Goal: Task Accomplishment & Management: Manage account settings

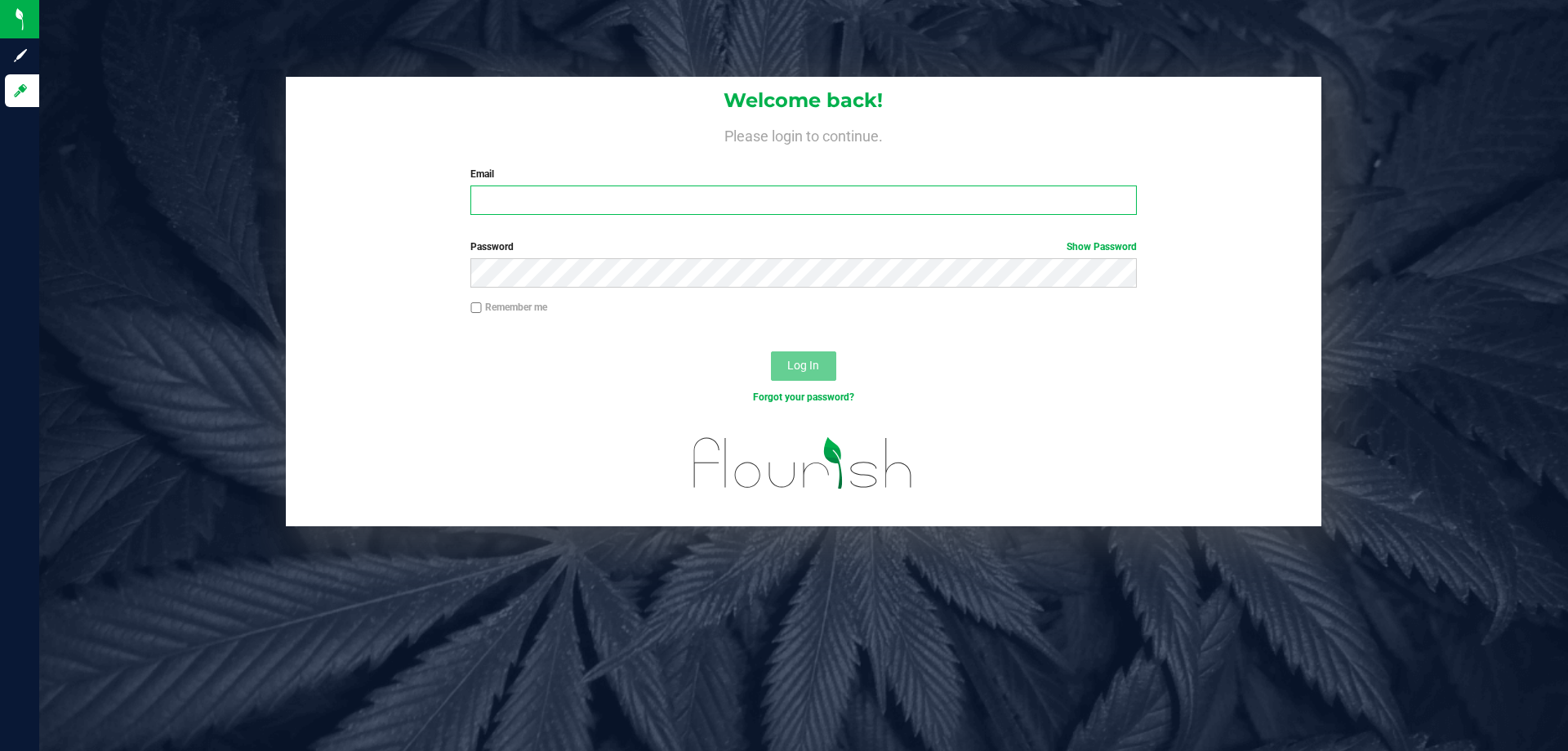
click at [538, 198] on input "Email" at bounding box center [803, 200] width 665 height 30
type input "[EMAIL_ADDRESS][DOMAIN_NAME]"
click at [771, 352] on button "Log In" at bounding box center [803, 366] width 66 height 30
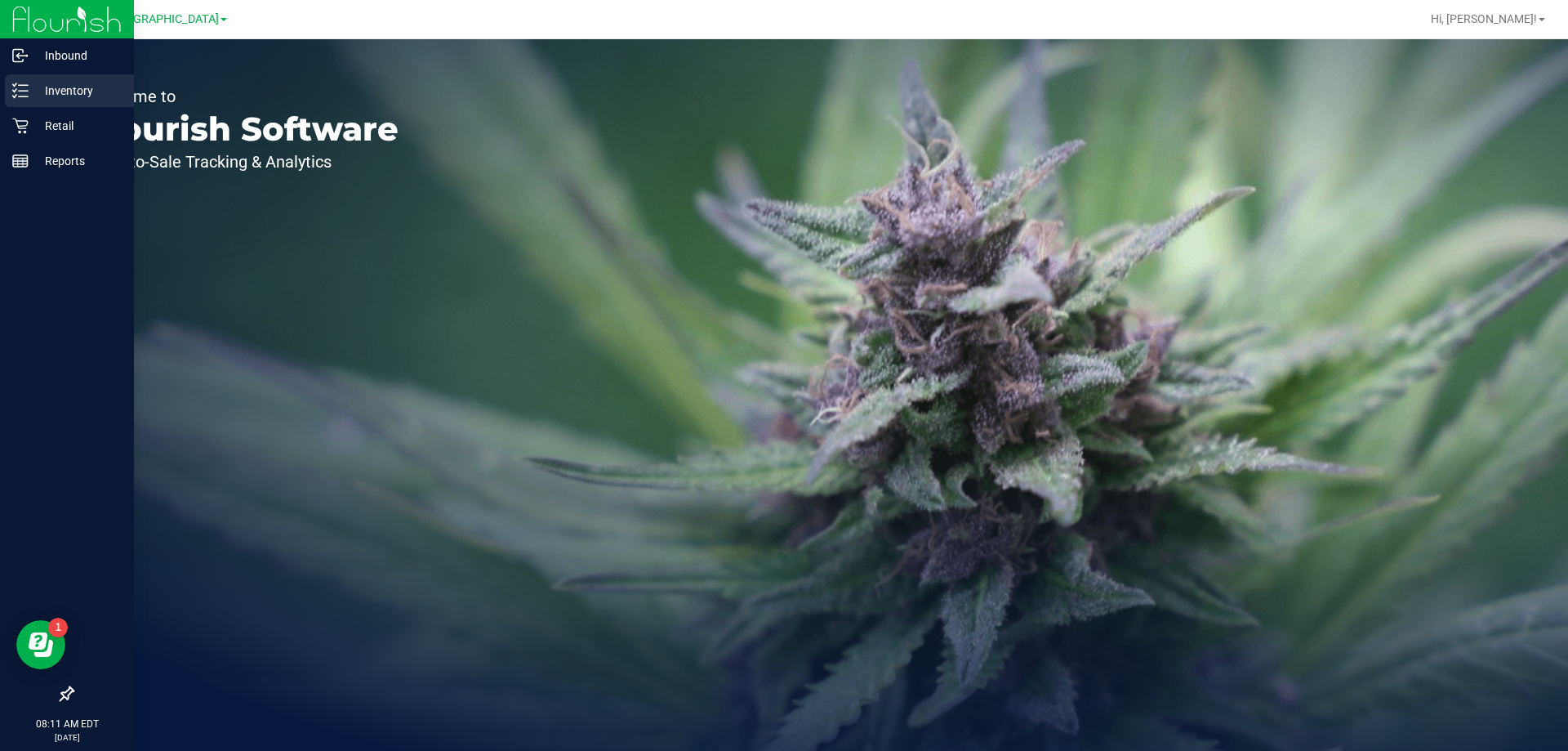
click at [28, 88] on icon at bounding box center [21, 91] width 16 height 16
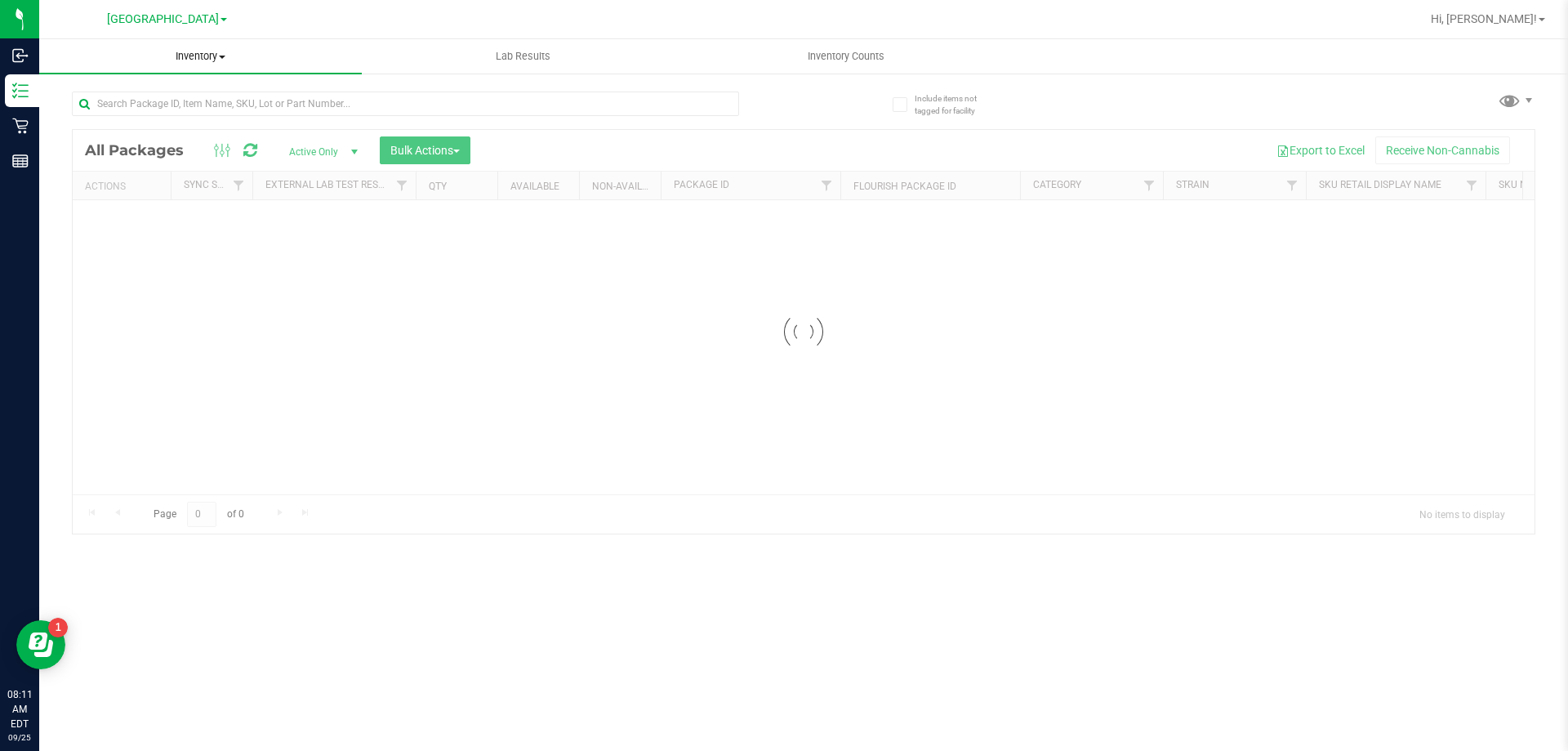
click at [229, 61] on span "Inventory" at bounding box center [200, 57] width 323 height 14
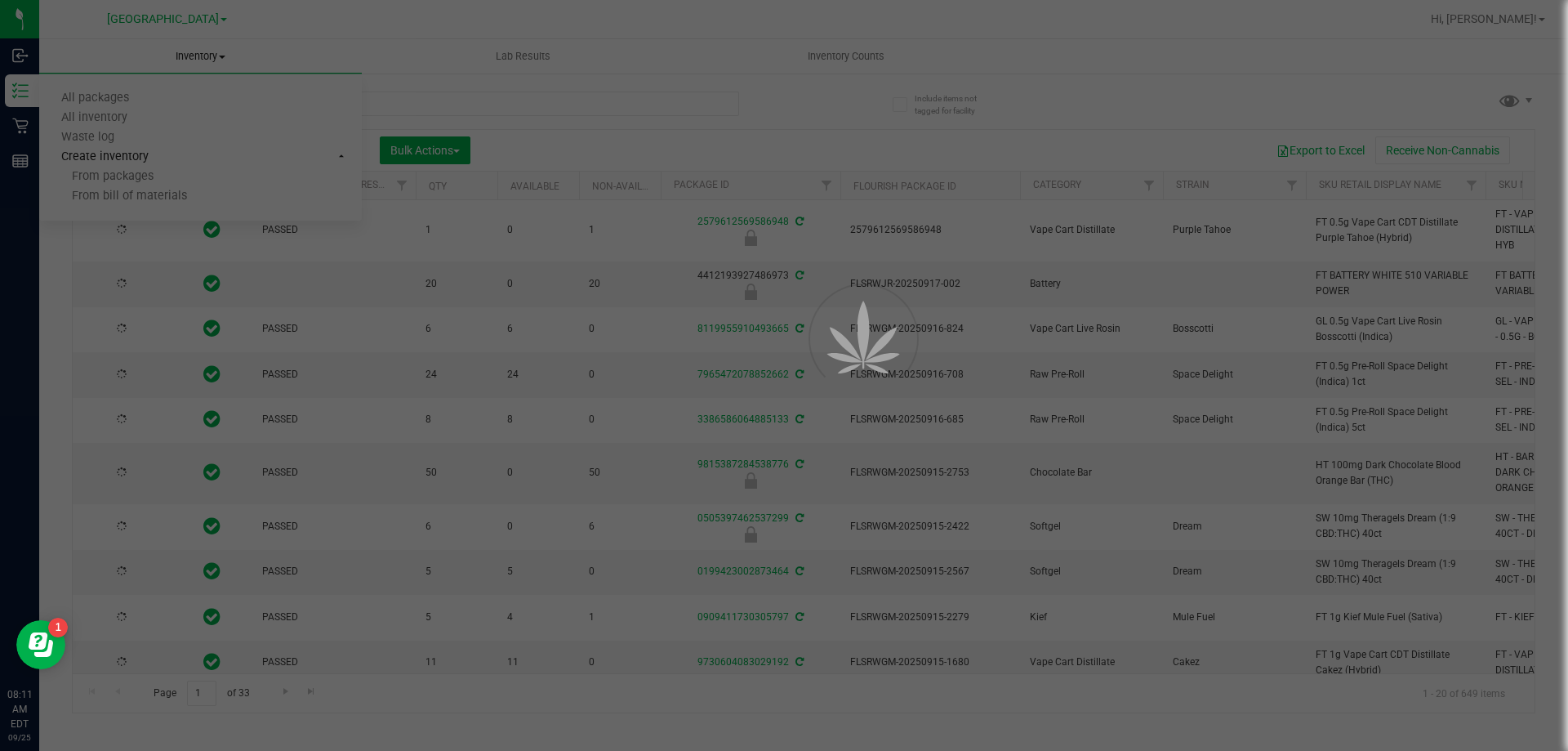
click at [262, 18] on div at bounding box center [784, 375] width 1568 height 751
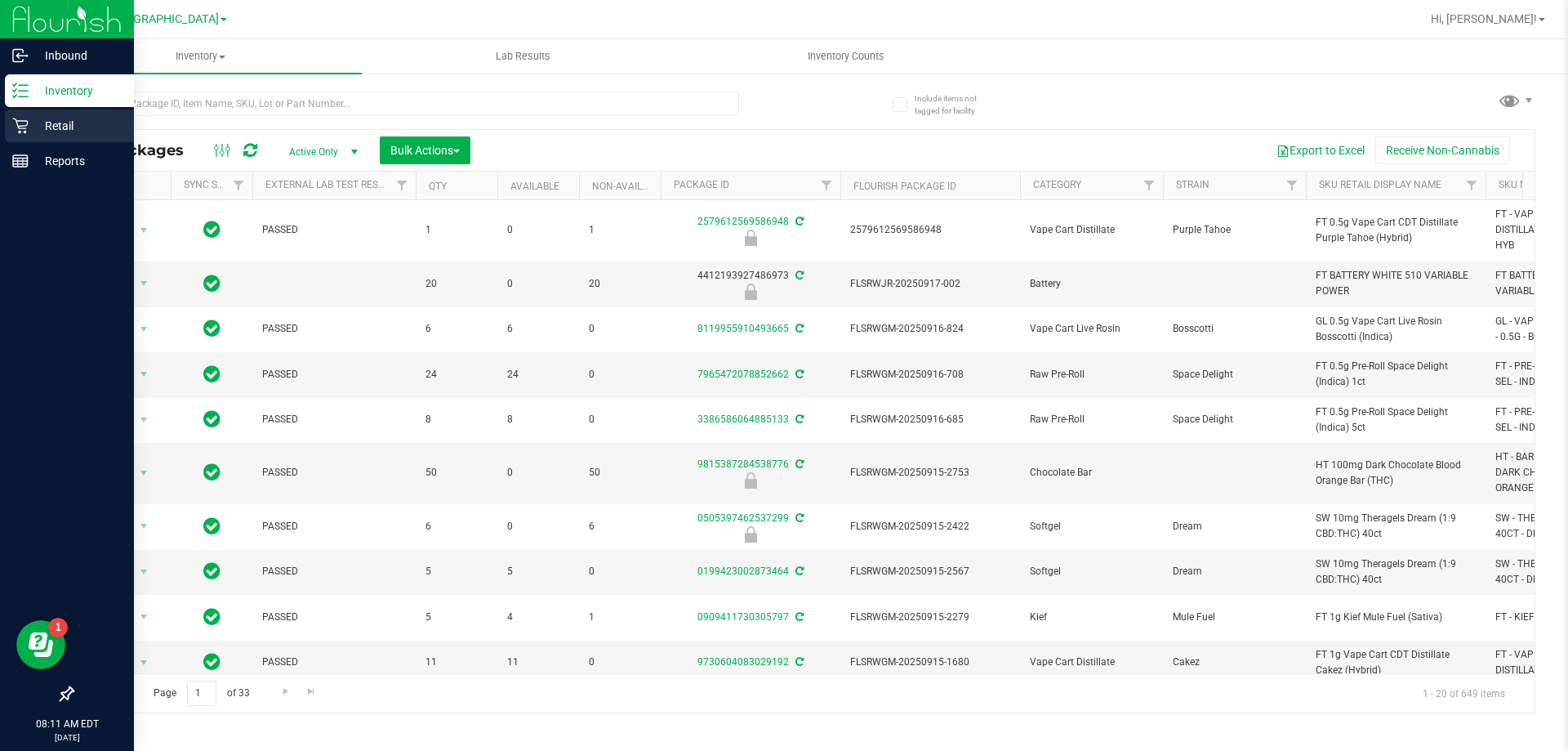
click at [13, 122] on icon at bounding box center [21, 126] width 16 height 16
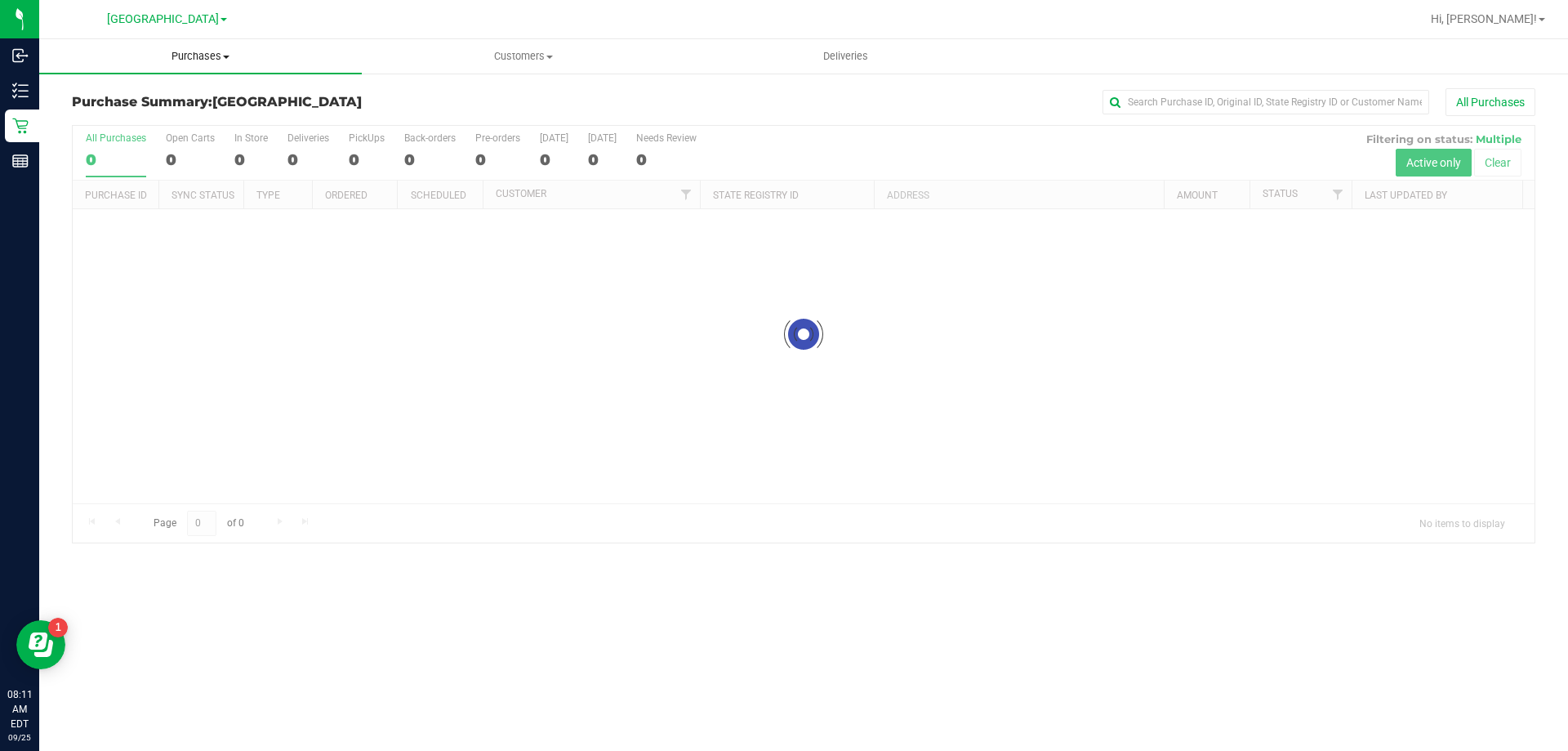
click at [175, 54] on span "Purchases" at bounding box center [200, 57] width 323 height 14
click at [162, 122] on li "Fulfillment" at bounding box center [200, 119] width 323 height 20
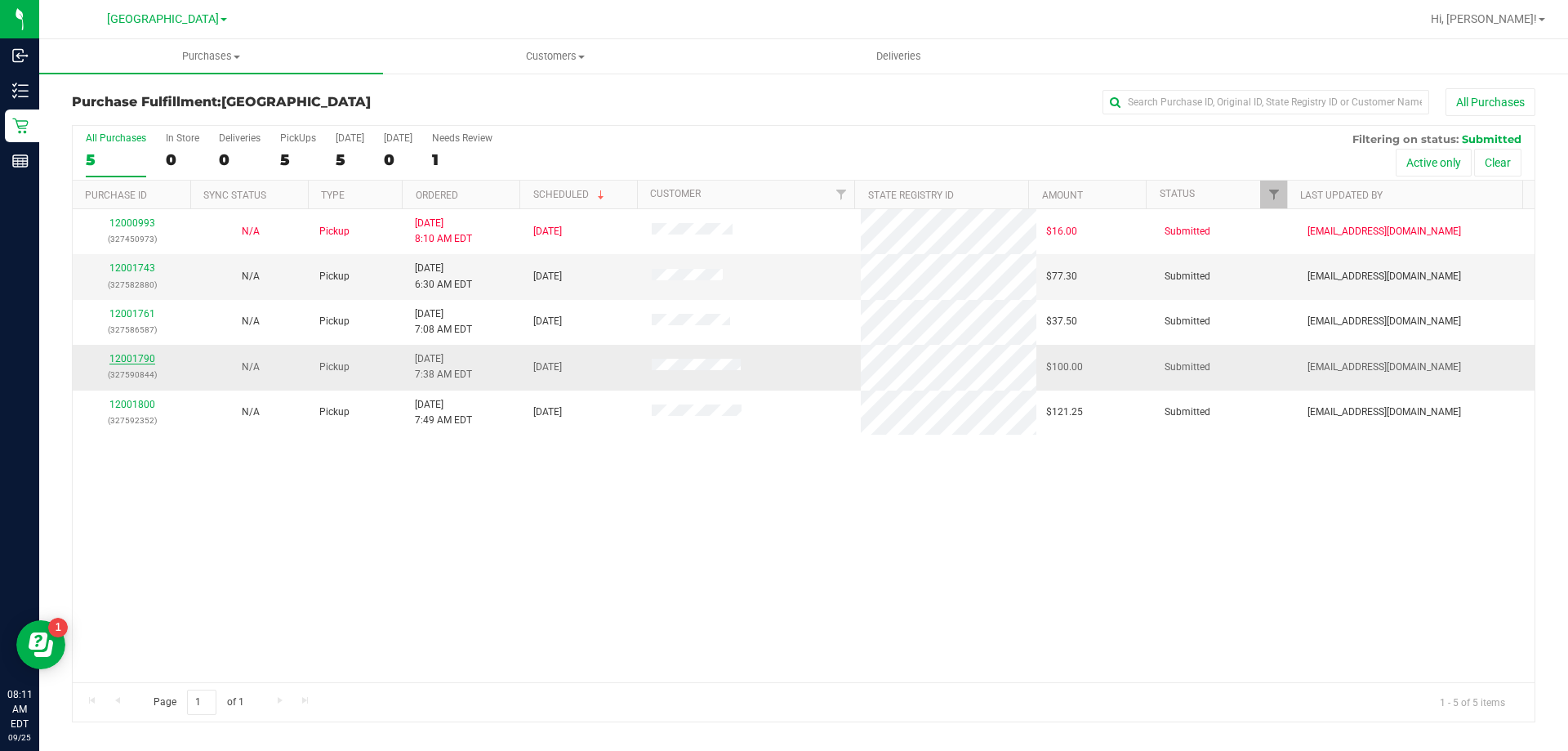
click at [137, 358] on link "12001790" at bounding box center [132, 358] width 46 height 12
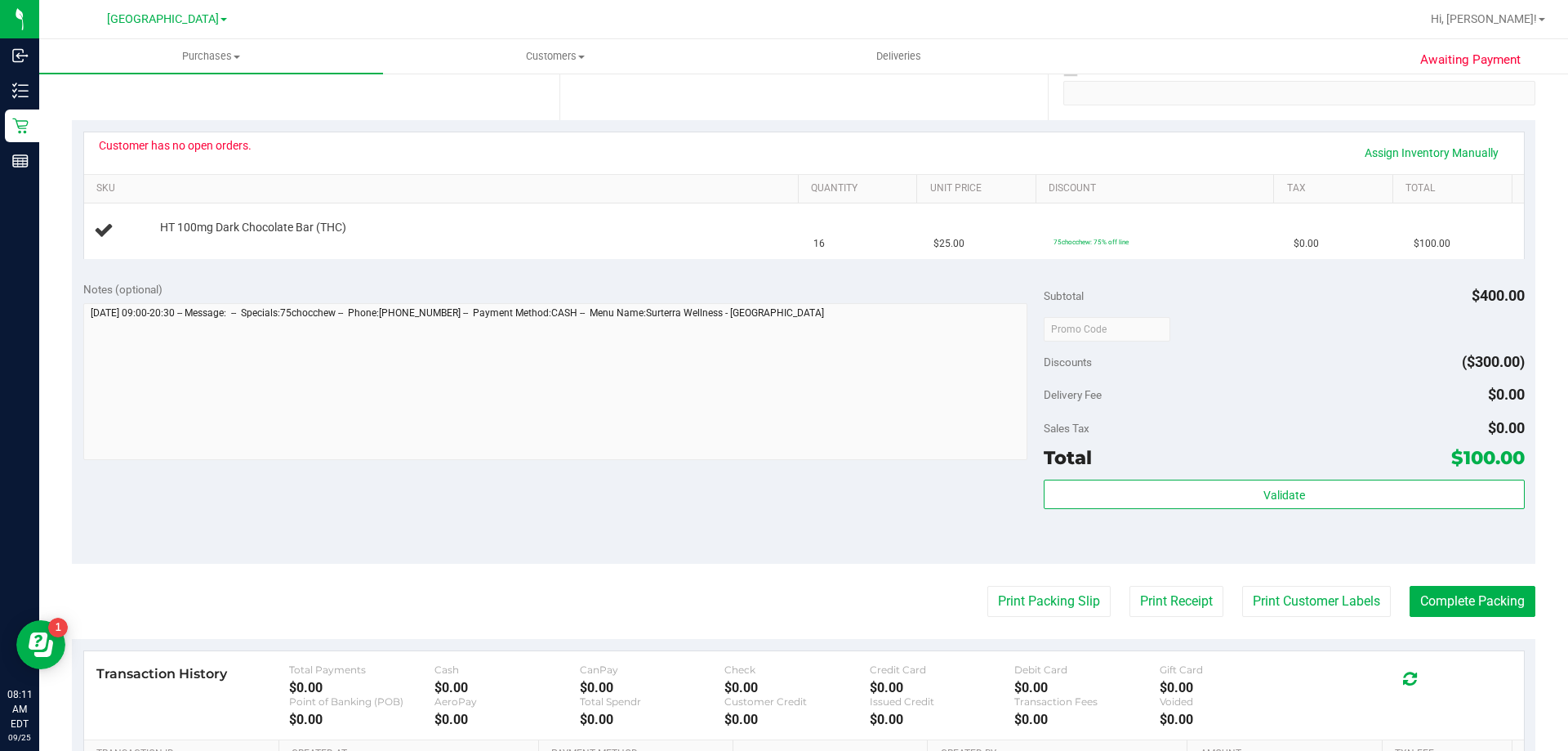
scroll to position [326, 0]
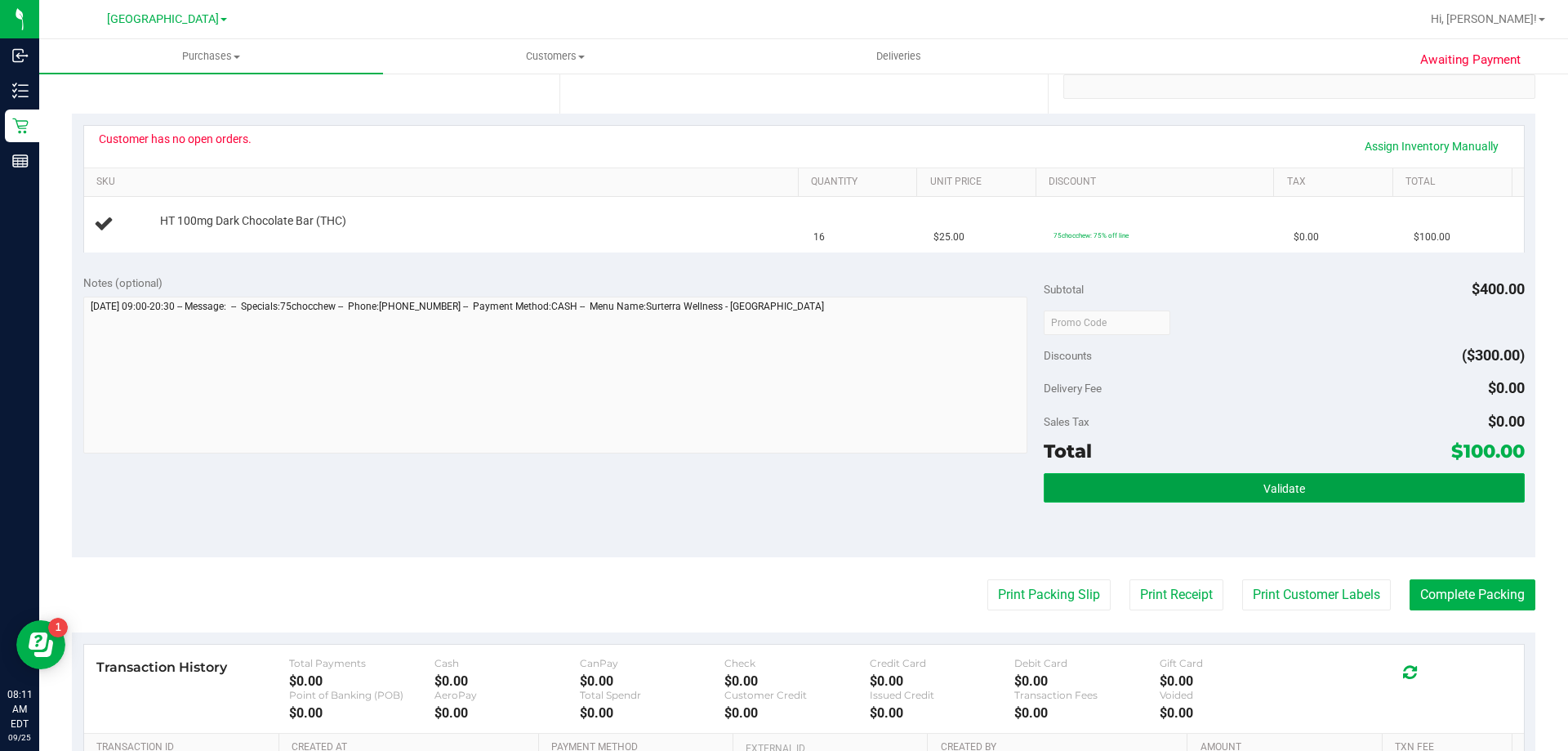
click at [1225, 494] on button "Validate" at bounding box center [1284, 487] width 480 height 30
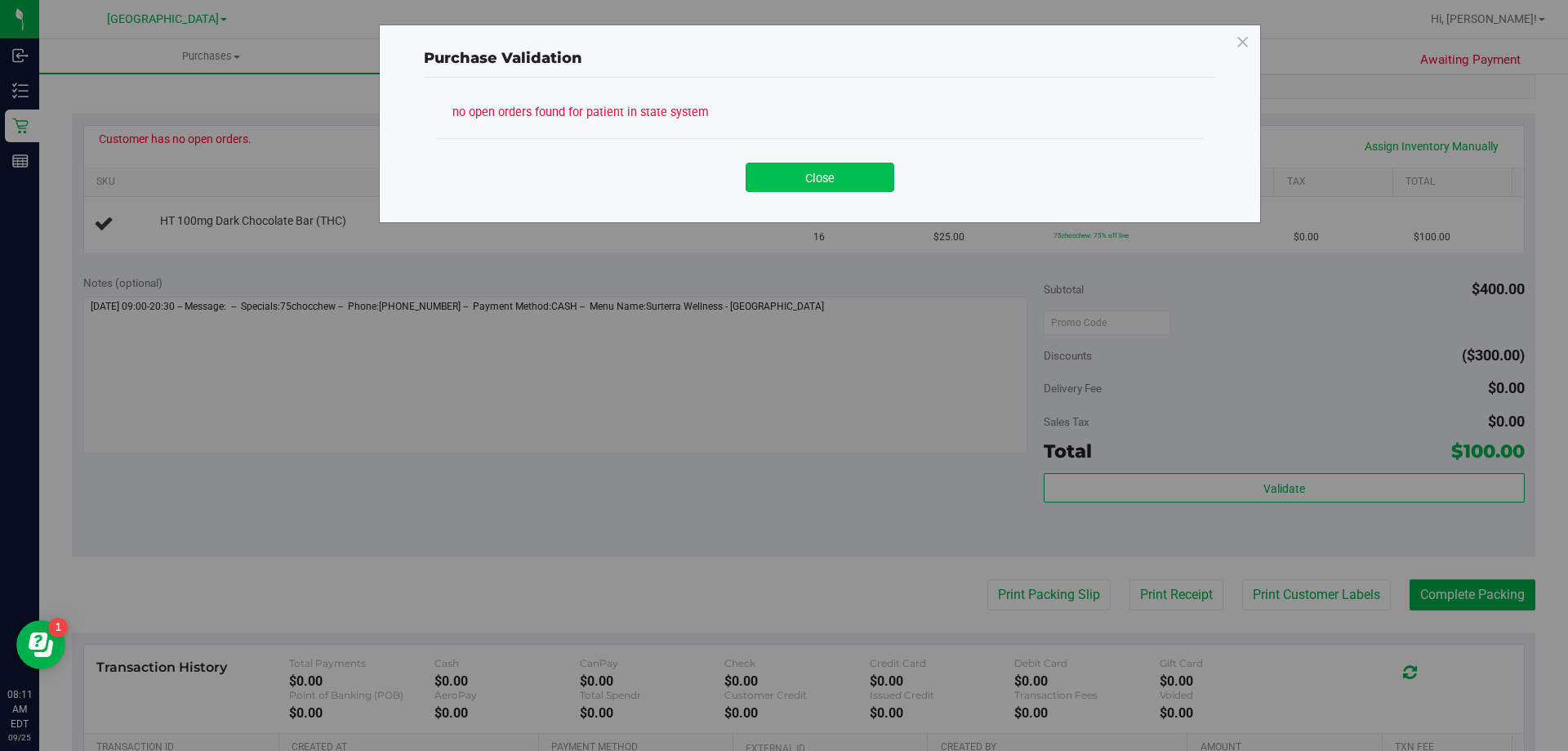
click at [833, 176] on button "Close" at bounding box center [819, 177] width 148 height 30
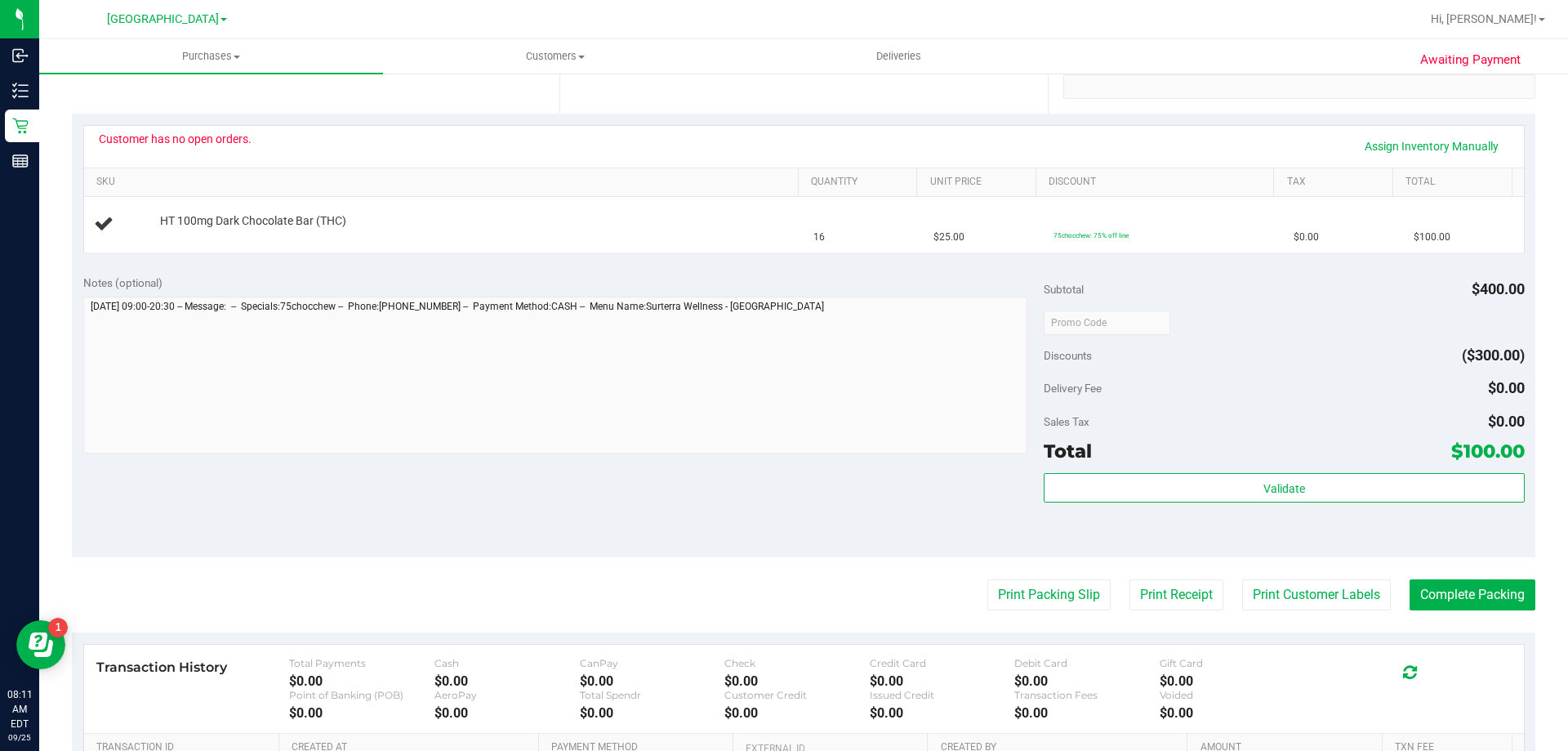
click at [1132, 471] on div "Subtotal $400.00 Discounts ($300.00) Delivery Fee $0.00 Sales Tax $0.00 Total $…" at bounding box center [1284, 410] width 480 height 272
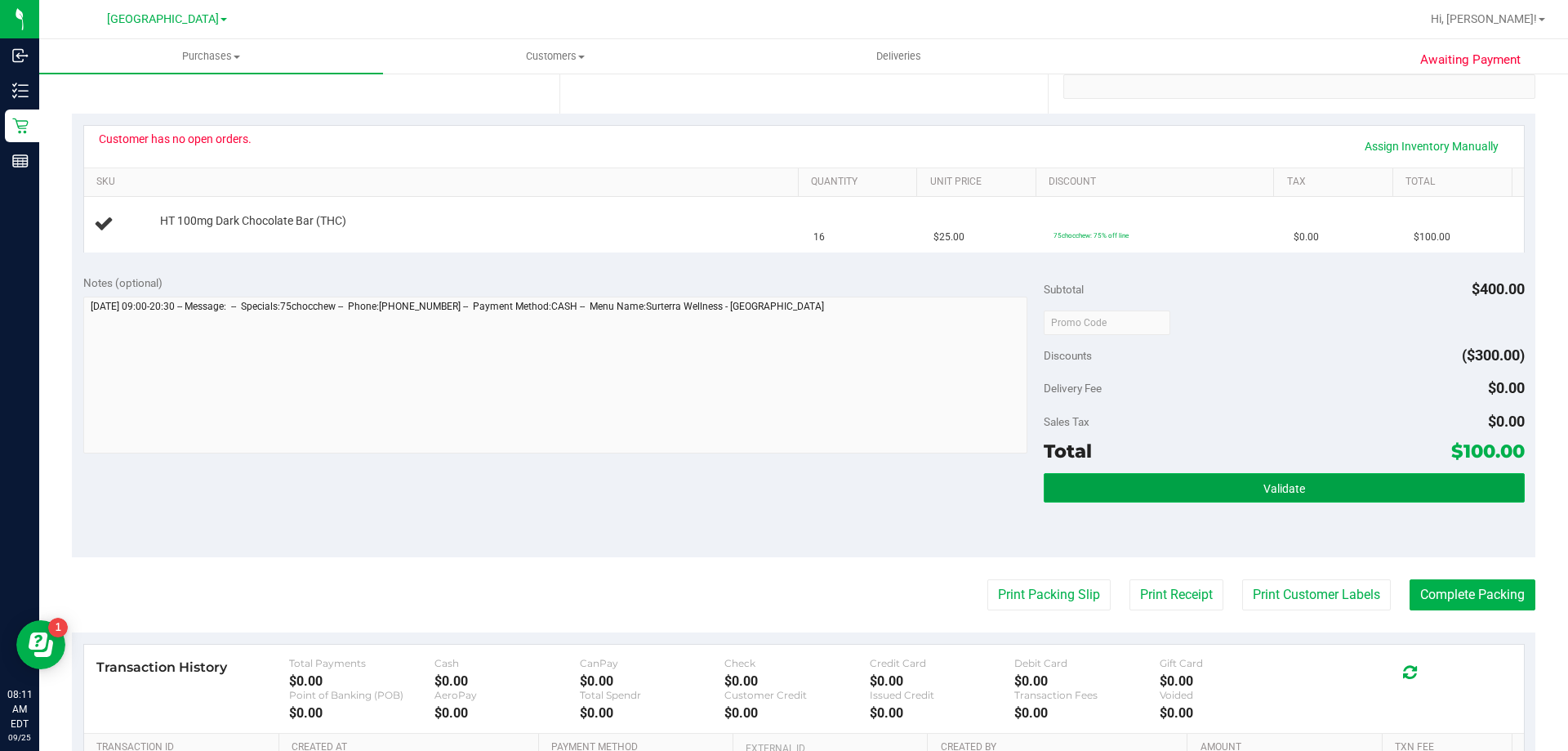
click at [1132, 475] on button "Validate" at bounding box center [1284, 487] width 480 height 30
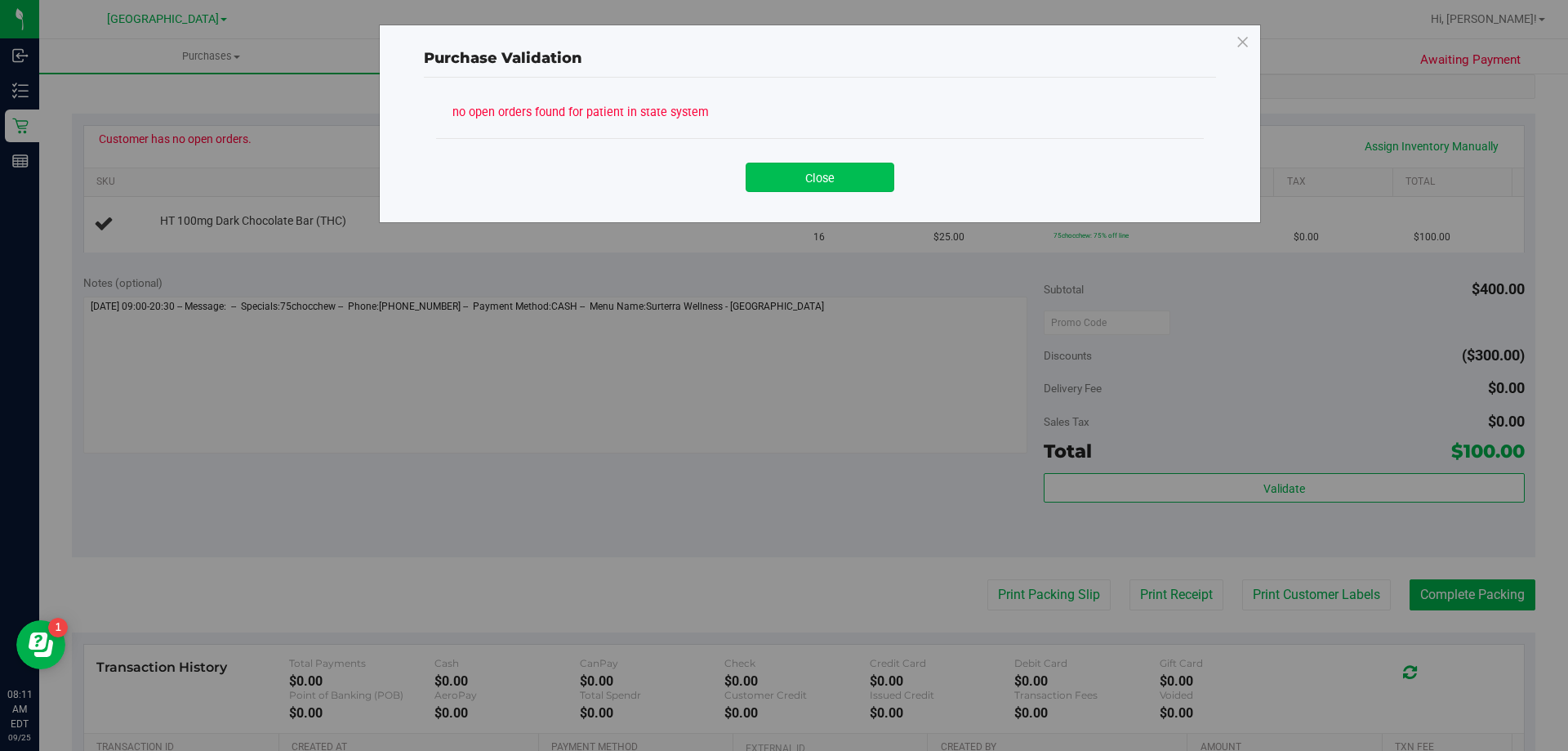
click at [834, 178] on button "Close" at bounding box center [819, 177] width 148 height 30
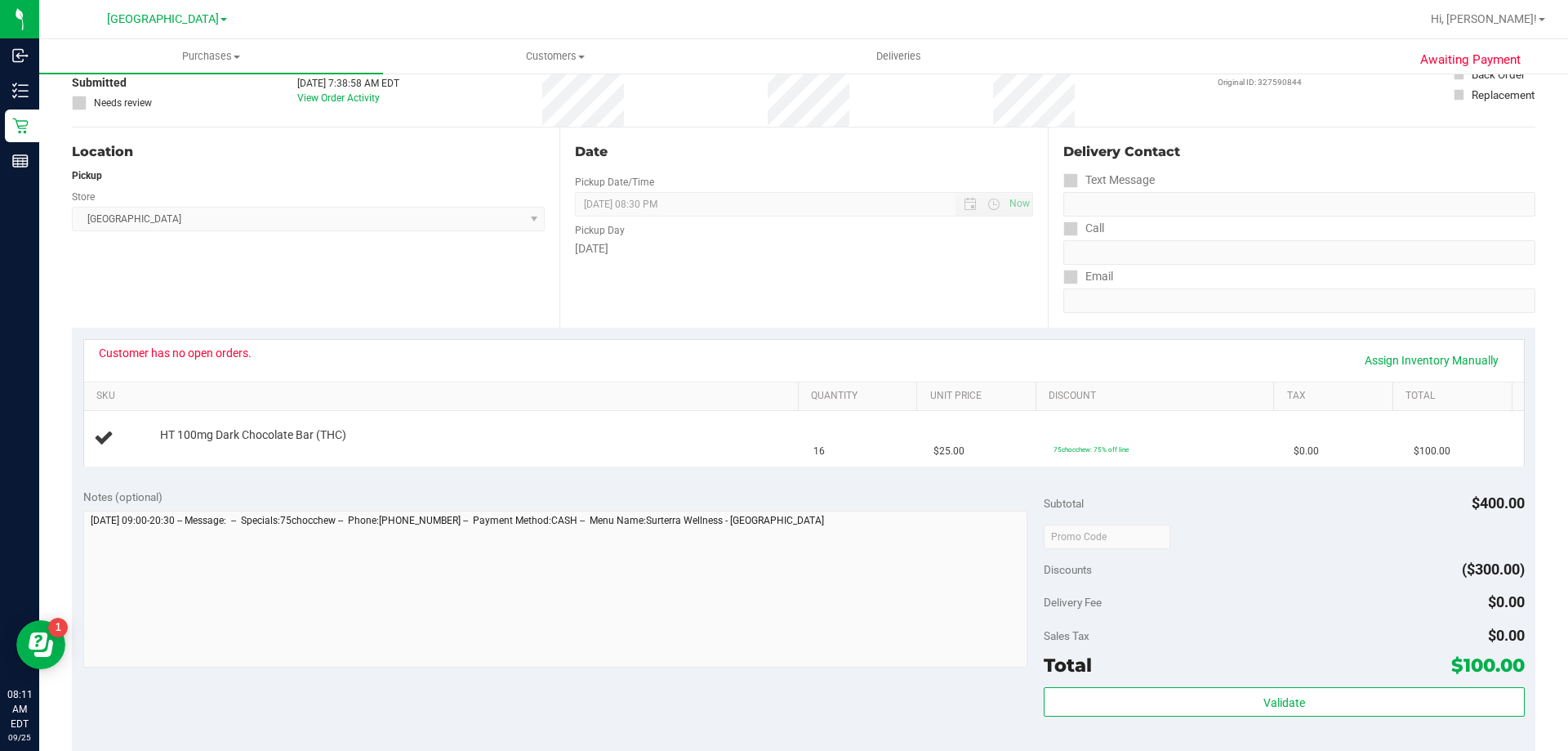
scroll to position [0, 0]
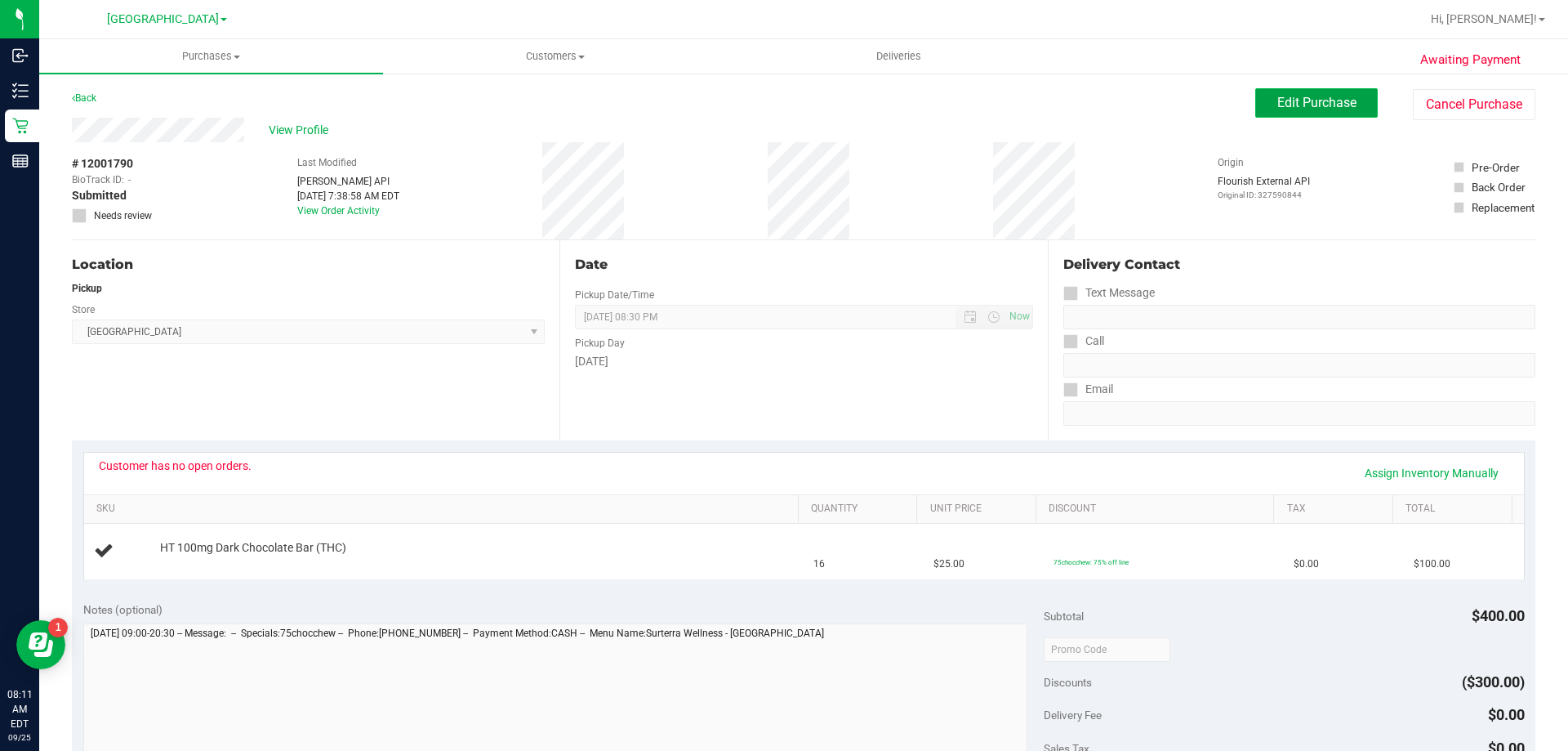
click at [1323, 112] on button "Edit Purchase" at bounding box center [1316, 103] width 122 height 30
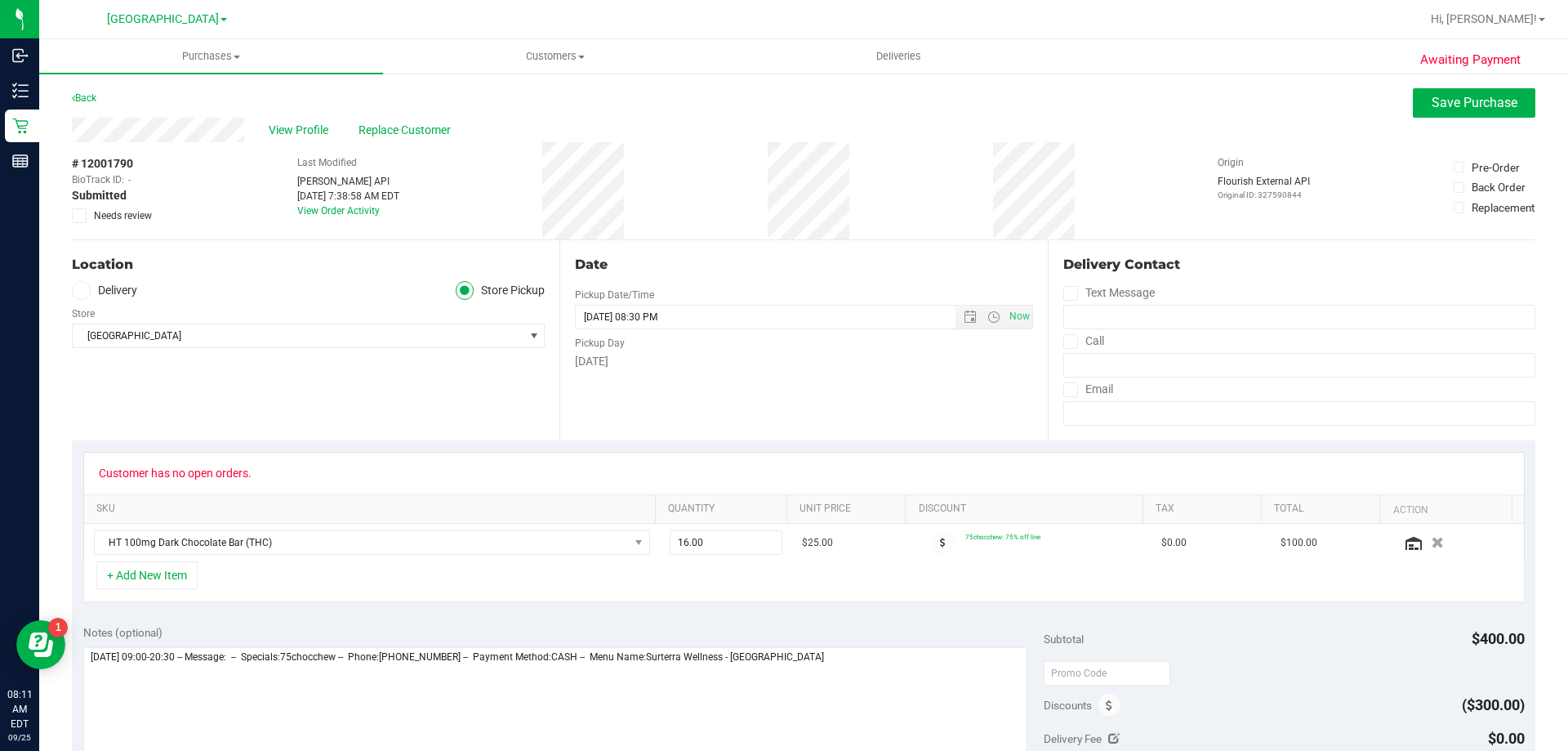
click at [80, 216] on icon at bounding box center [80, 216] width 11 height 0
click at [0, 0] on input "Needs review" at bounding box center [0, 0] width 0 height 0
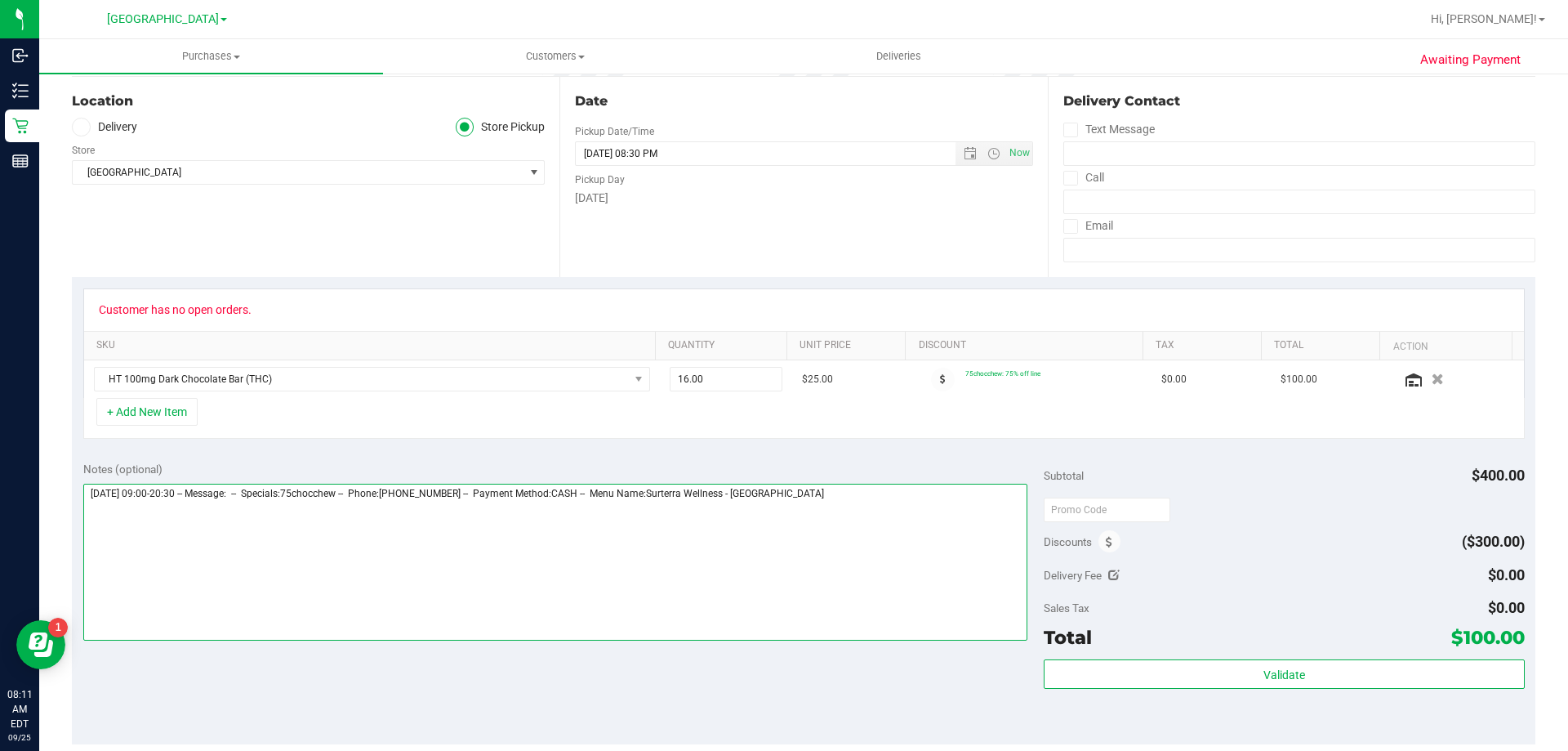
click at [842, 500] on textarea at bounding box center [556, 562] width 945 height 156
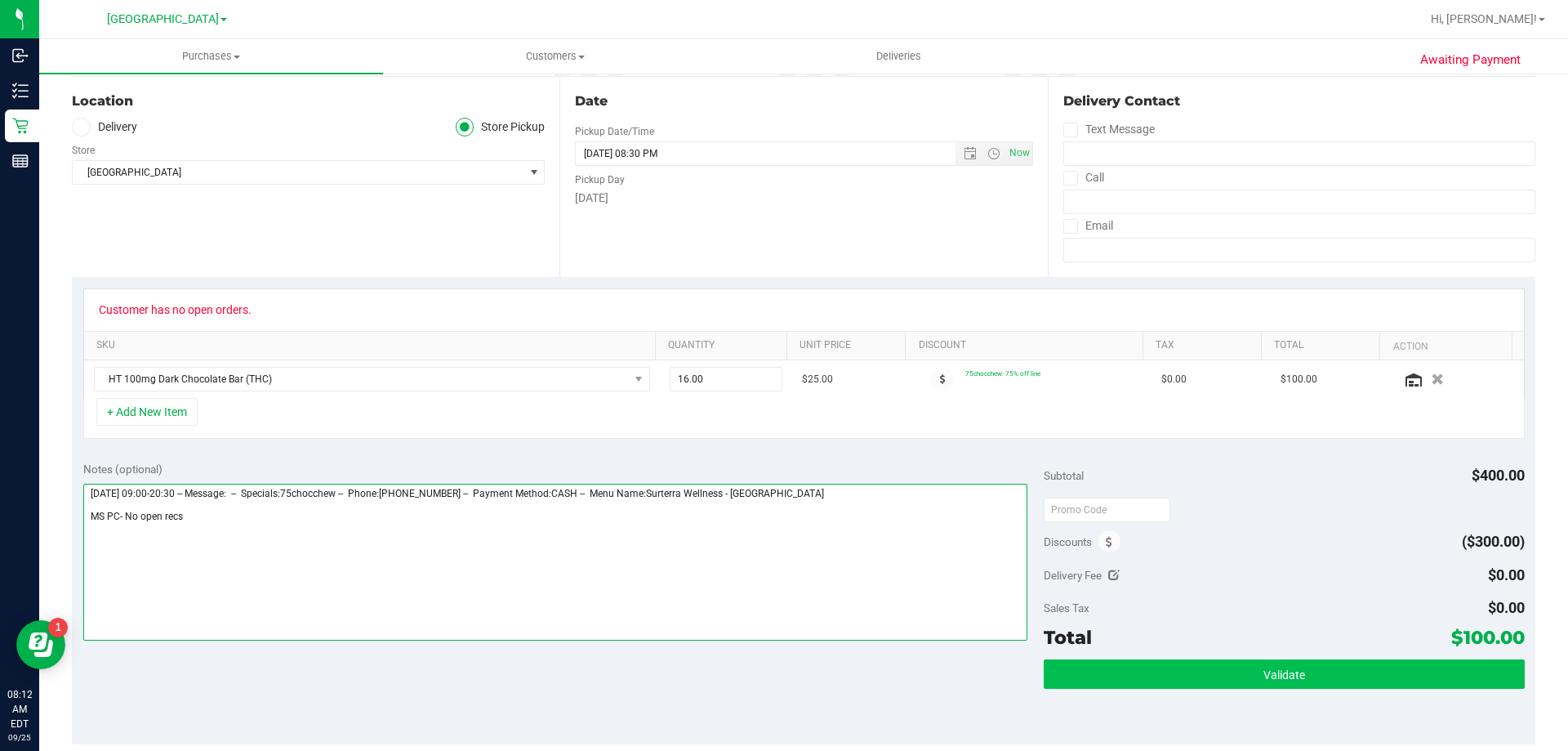
type textarea "[DATE] 09:00-20:30 -- Message: -- Specials:75chocchew -- Phone:[PHONE_NUMBER] -…"
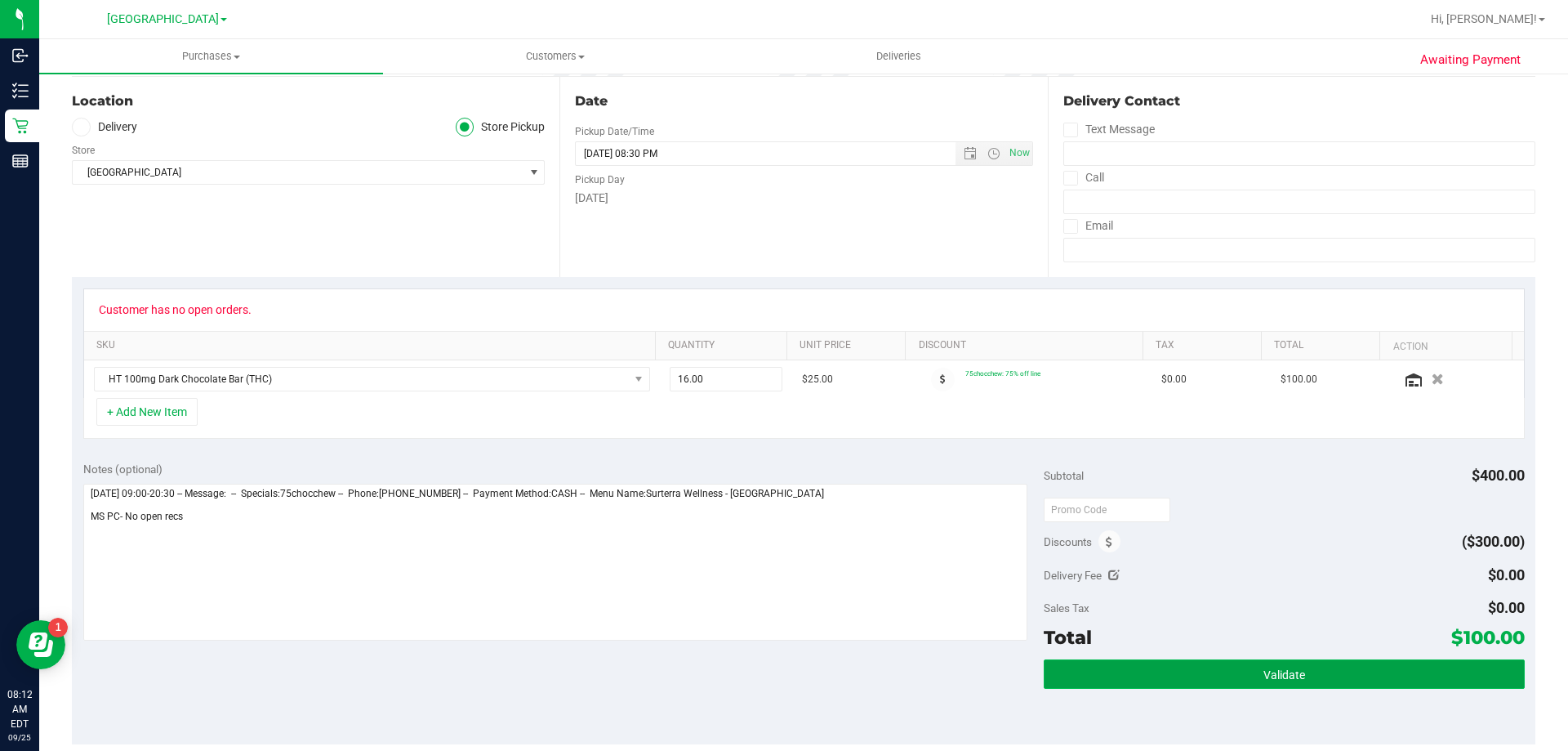
click at [1047, 678] on button "Validate" at bounding box center [1284, 674] width 480 height 30
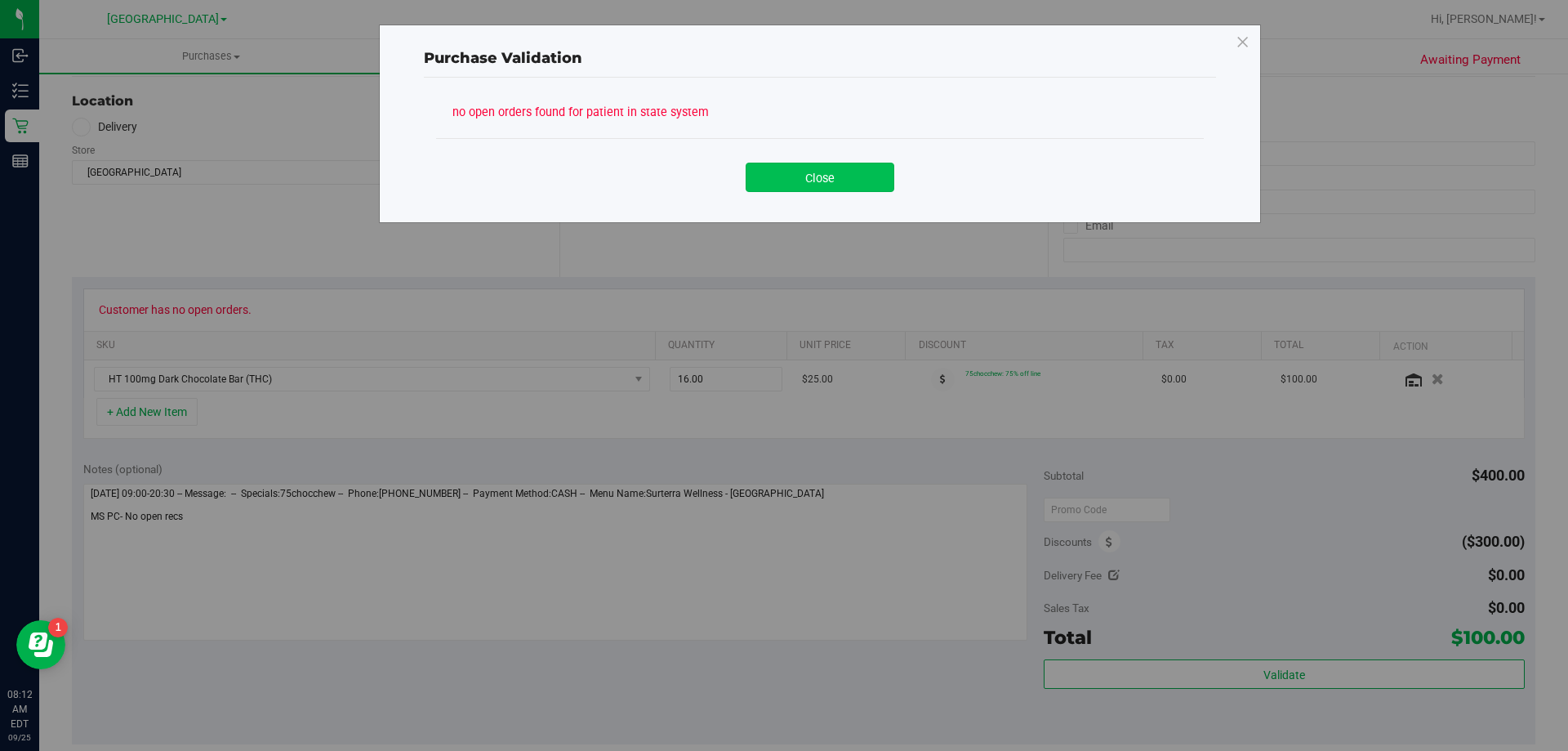
click at [815, 173] on button "Close" at bounding box center [819, 177] width 148 height 30
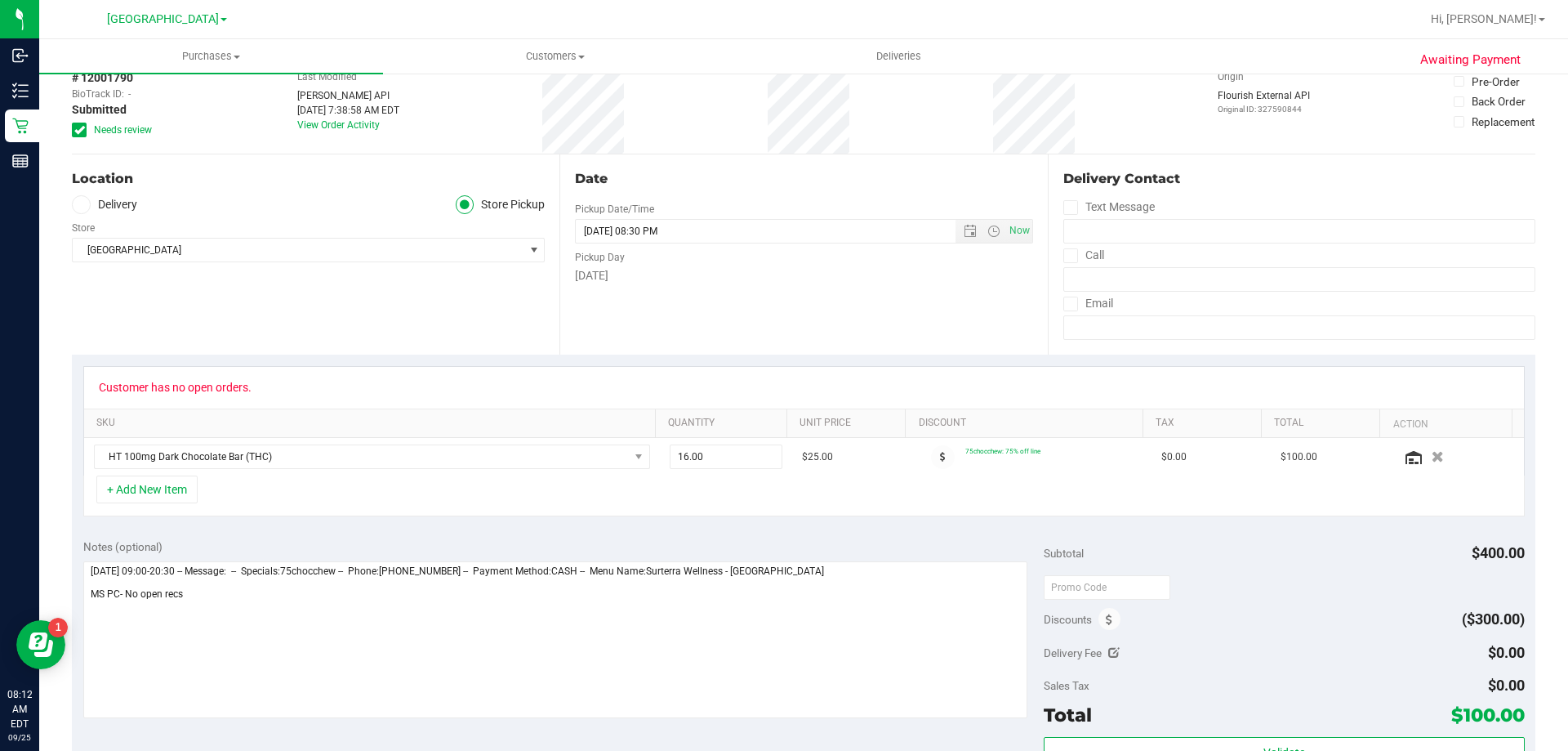
scroll to position [0, 0]
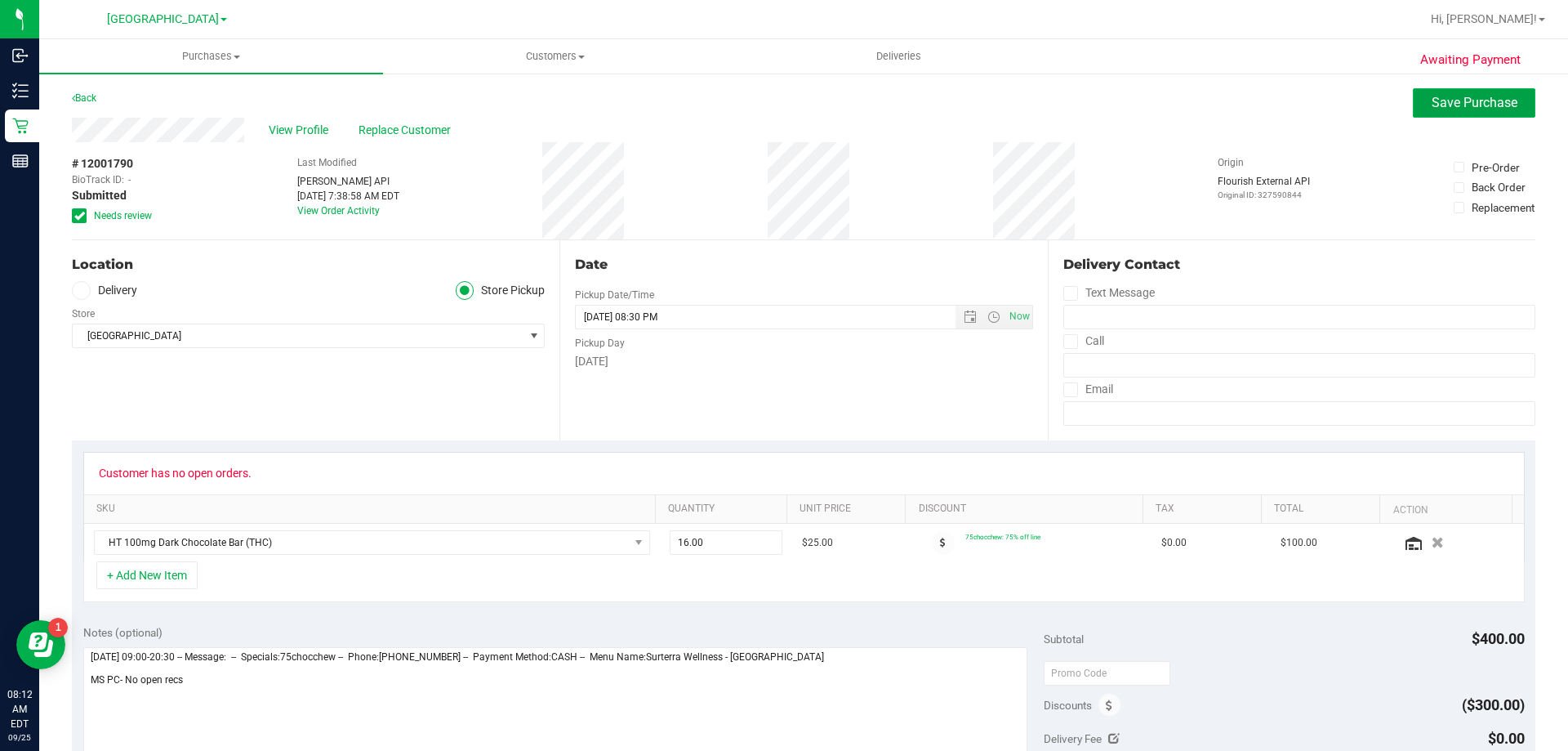
click at [1456, 107] on span "Save Purchase" at bounding box center [1474, 102] width 85 height 15
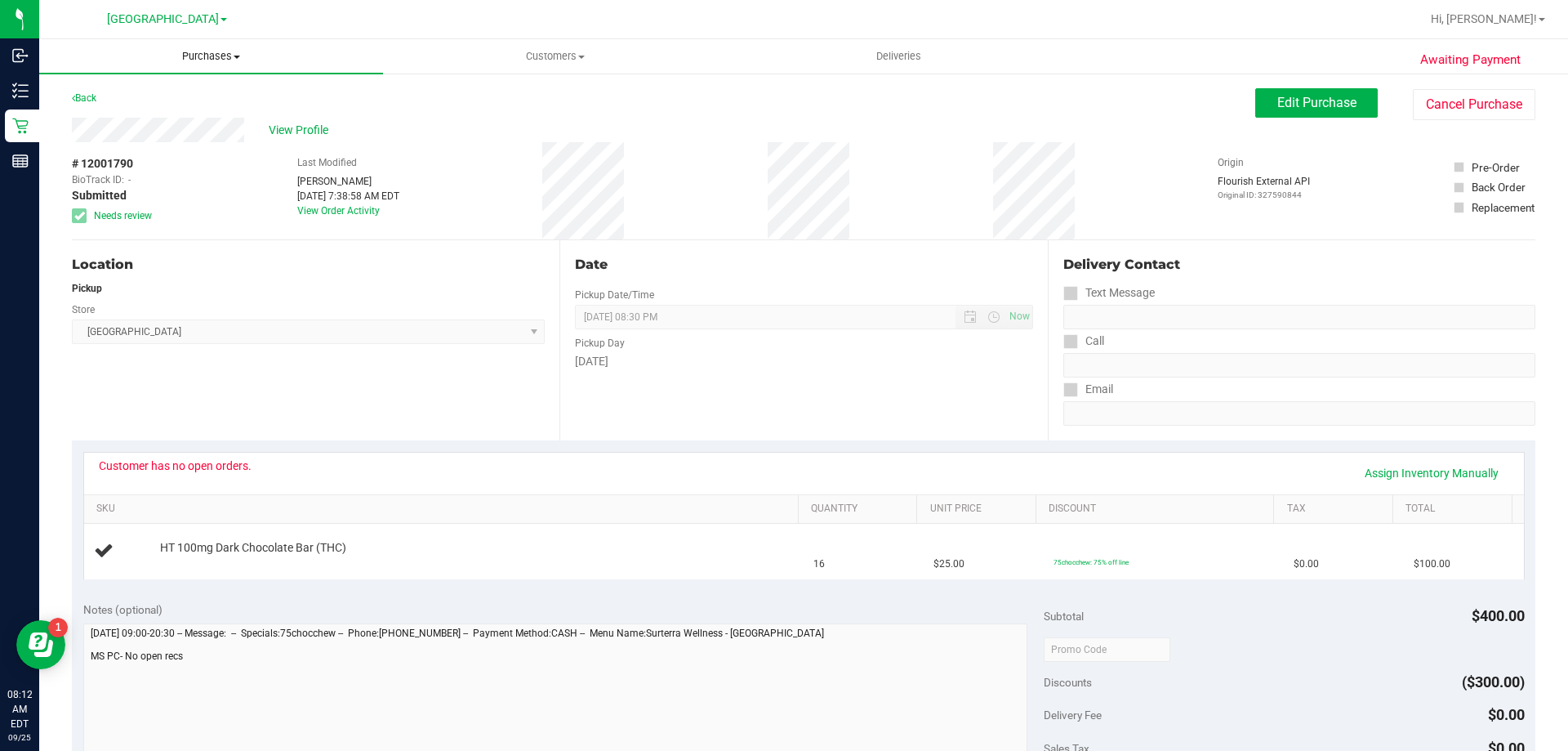
click at [216, 51] on span "Purchases" at bounding box center [211, 57] width 343 height 14
click at [181, 116] on li "Fulfillment" at bounding box center [211, 119] width 343 height 20
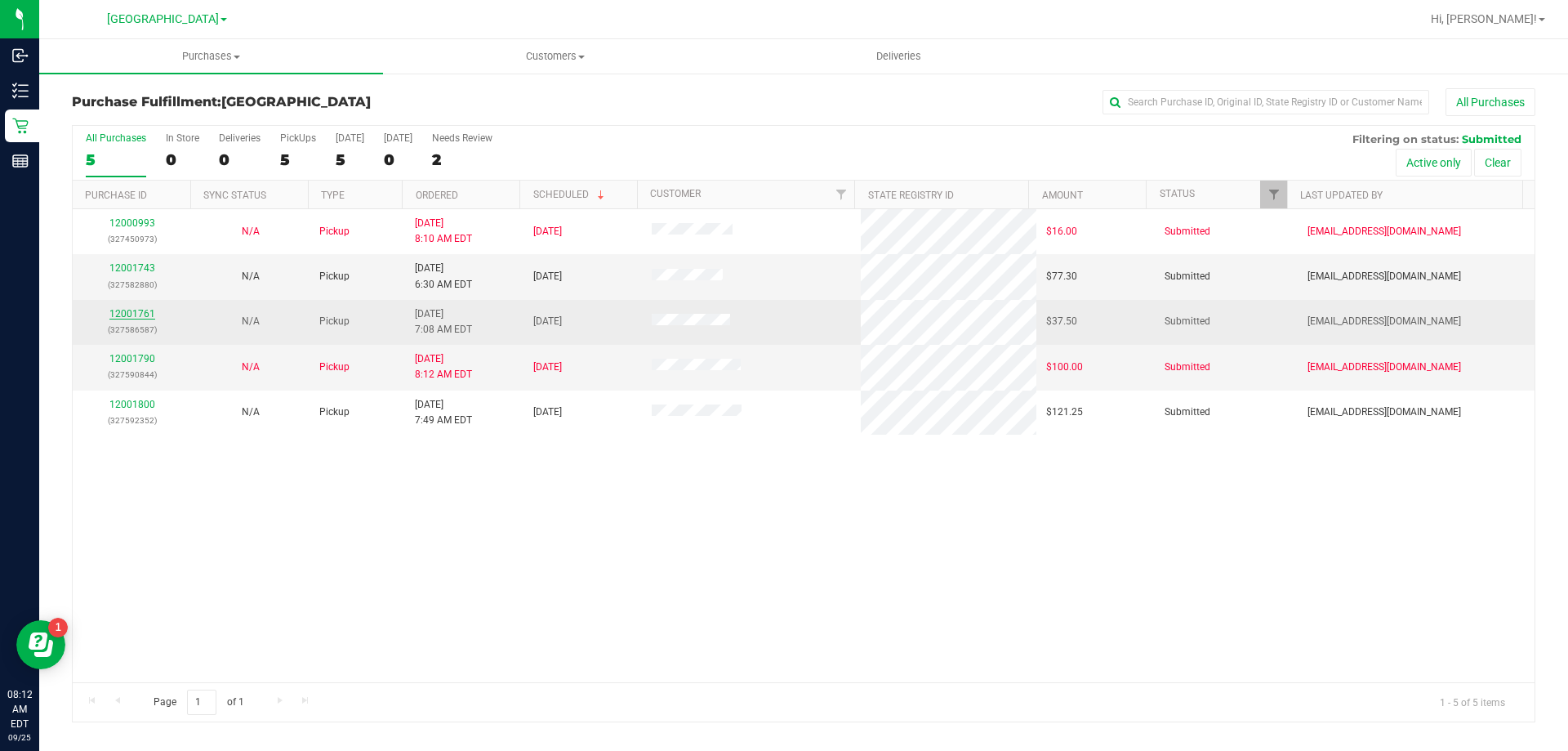
click at [127, 312] on link "12001761" at bounding box center [132, 313] width 46 height 12
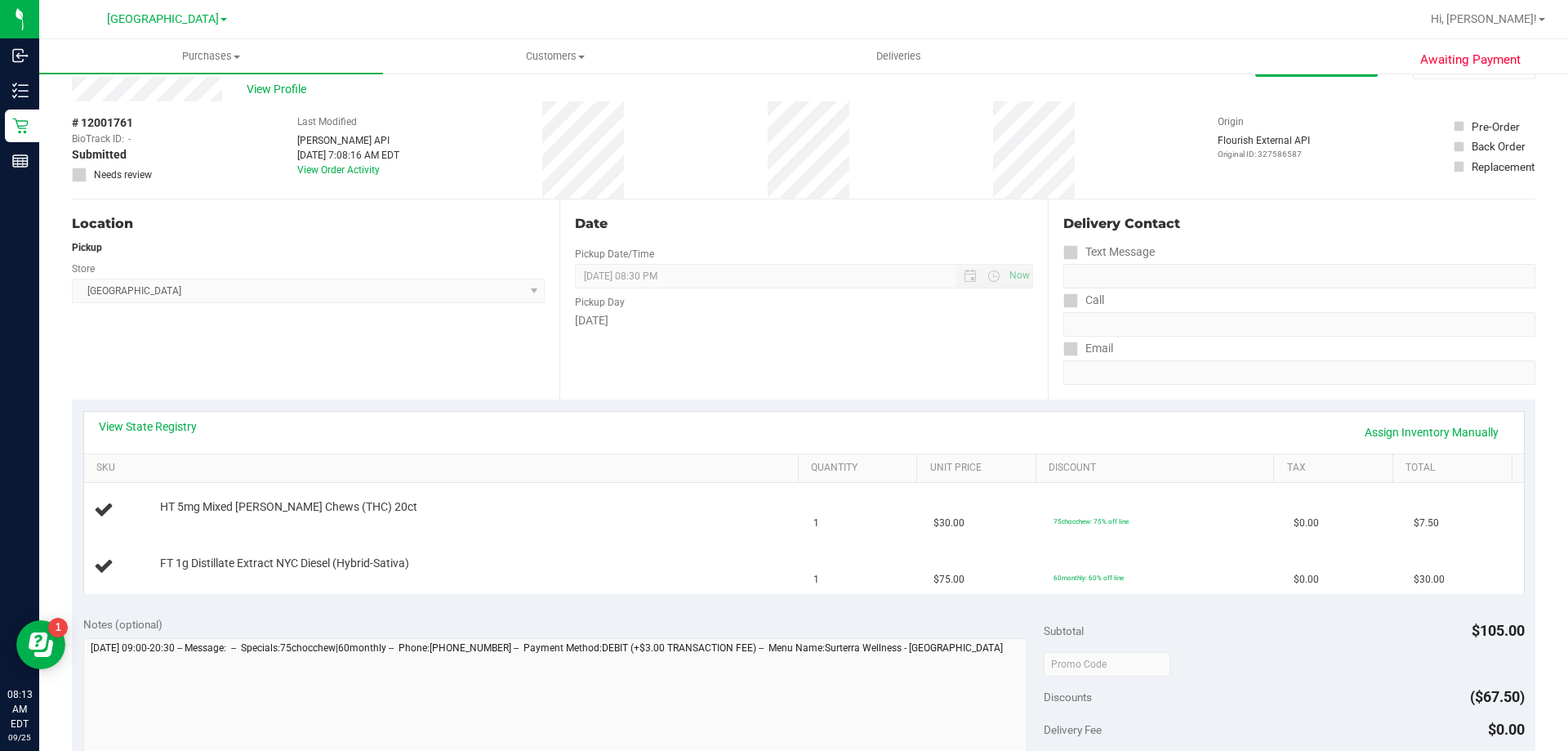
scroll to position [82, 0]
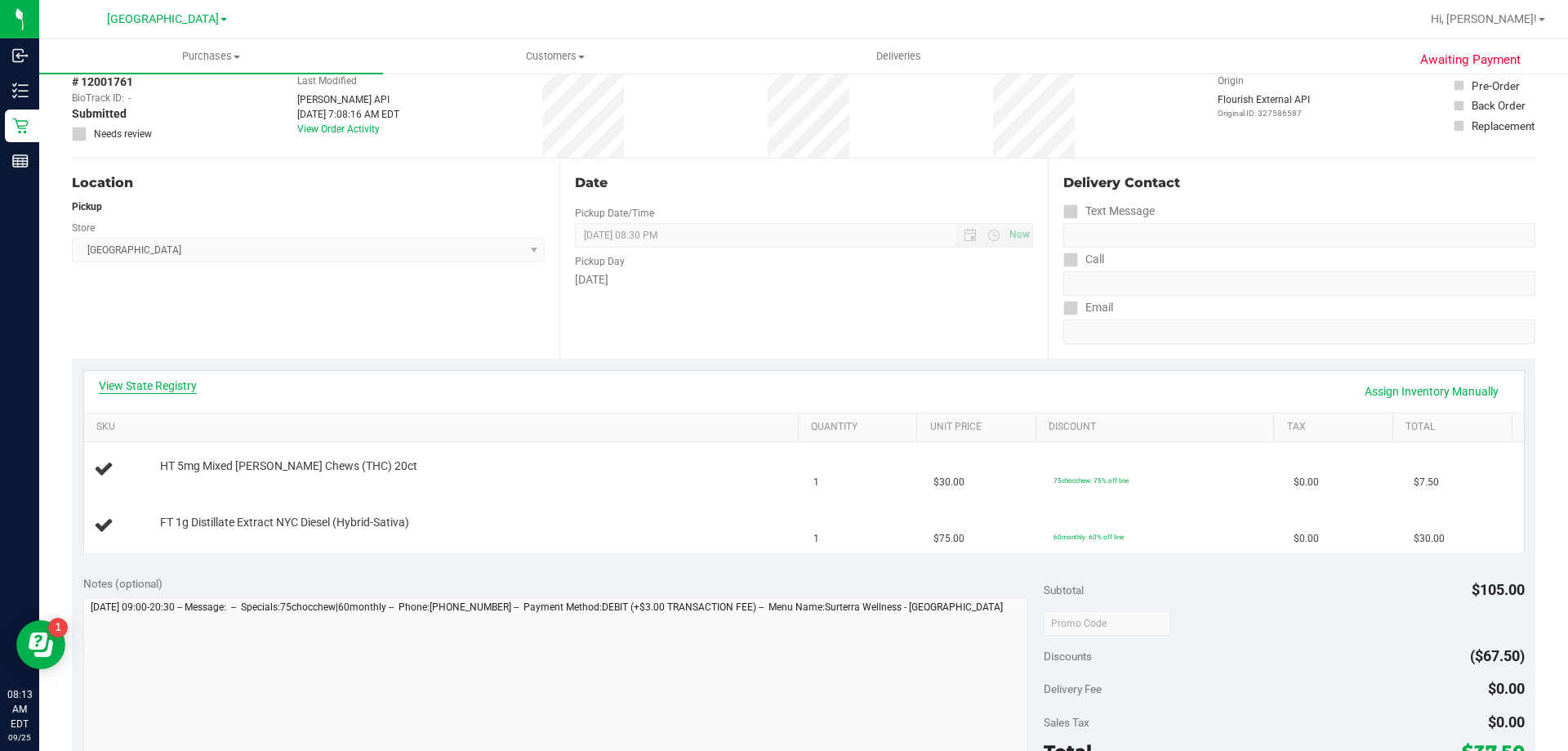
click at [148, 389] on link "View State Registry" at bounding box center [147, 386] width 98 height 16
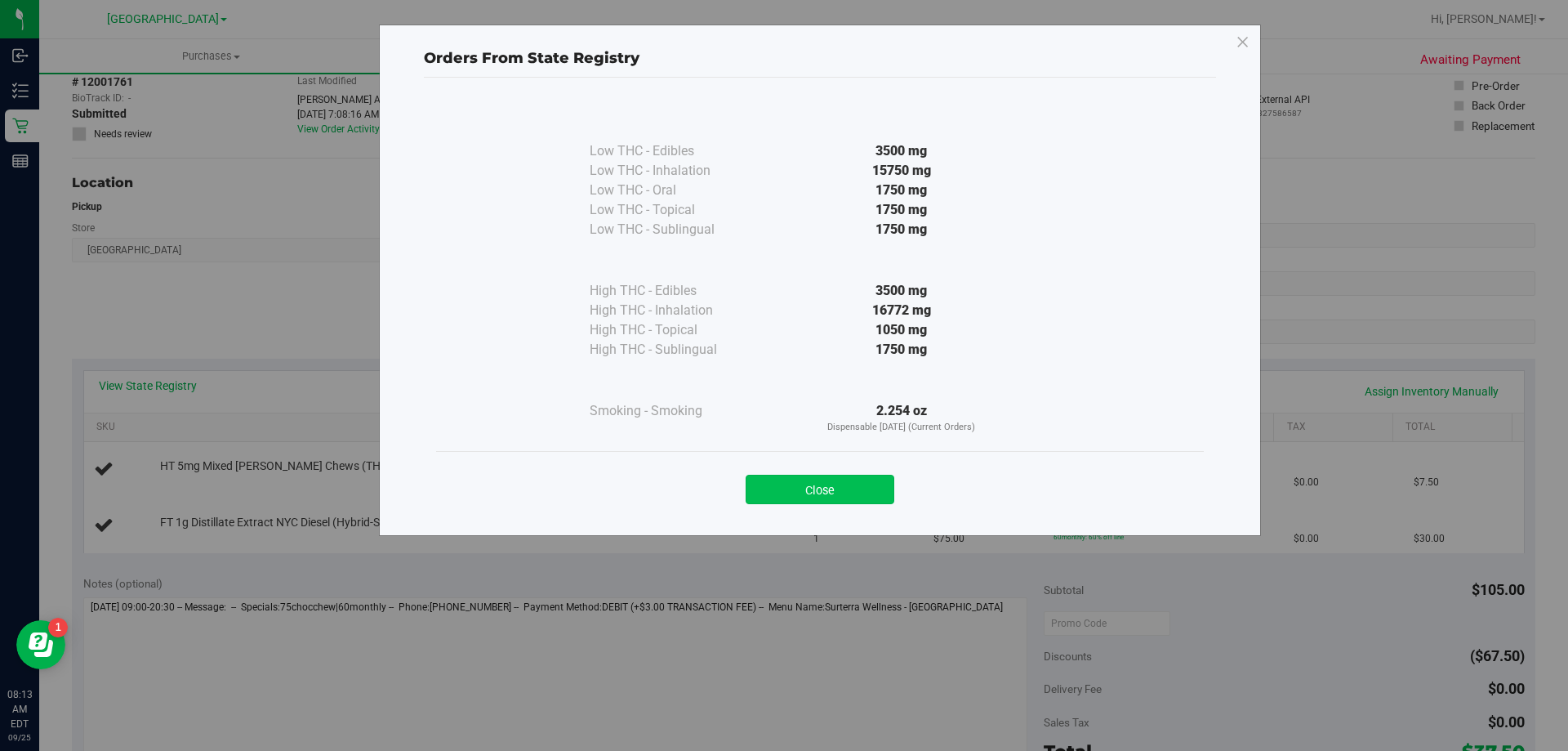
click at [842, 486] on button "Close" at bounding box center [819, 489] width 148 height 30
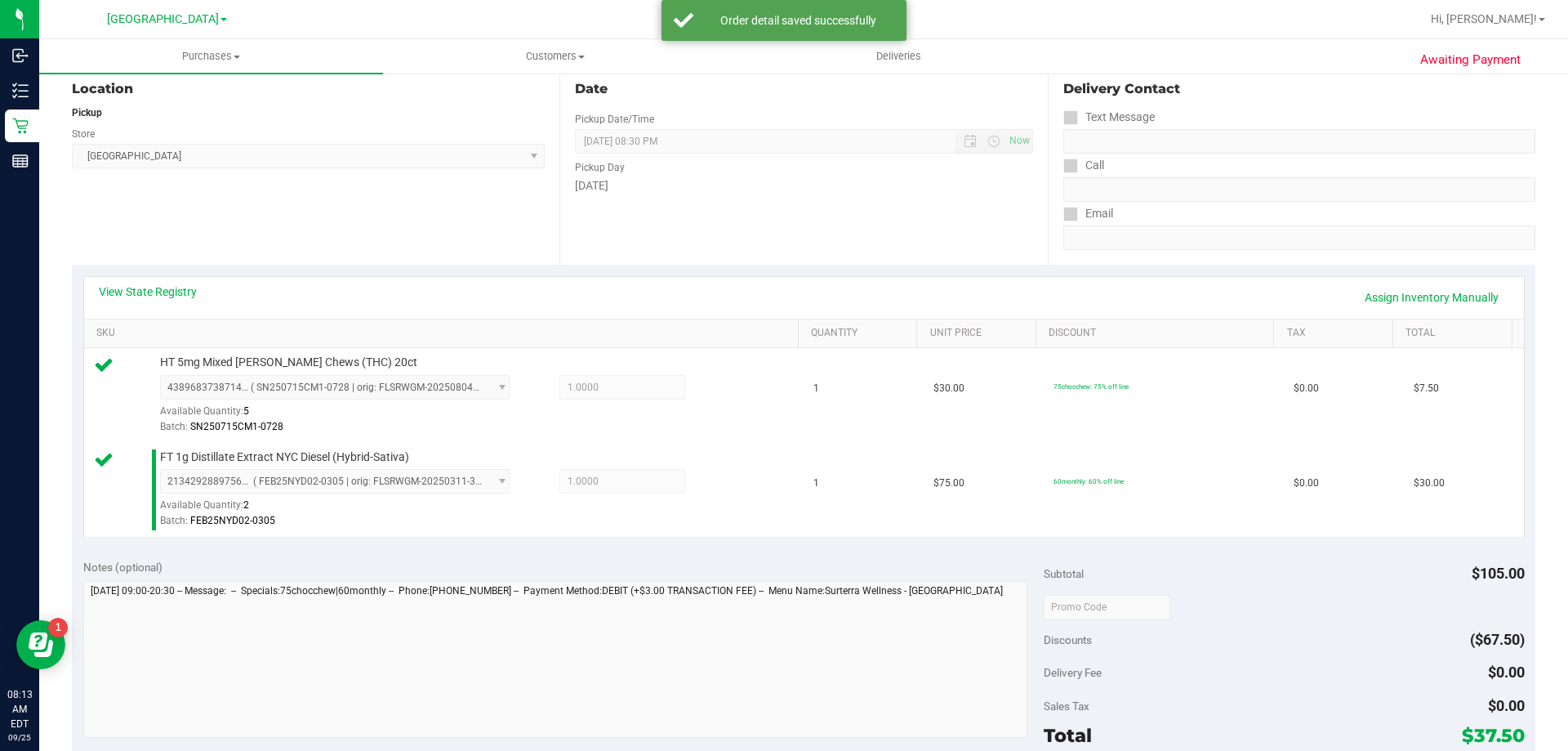
scroll to position [408, 0]
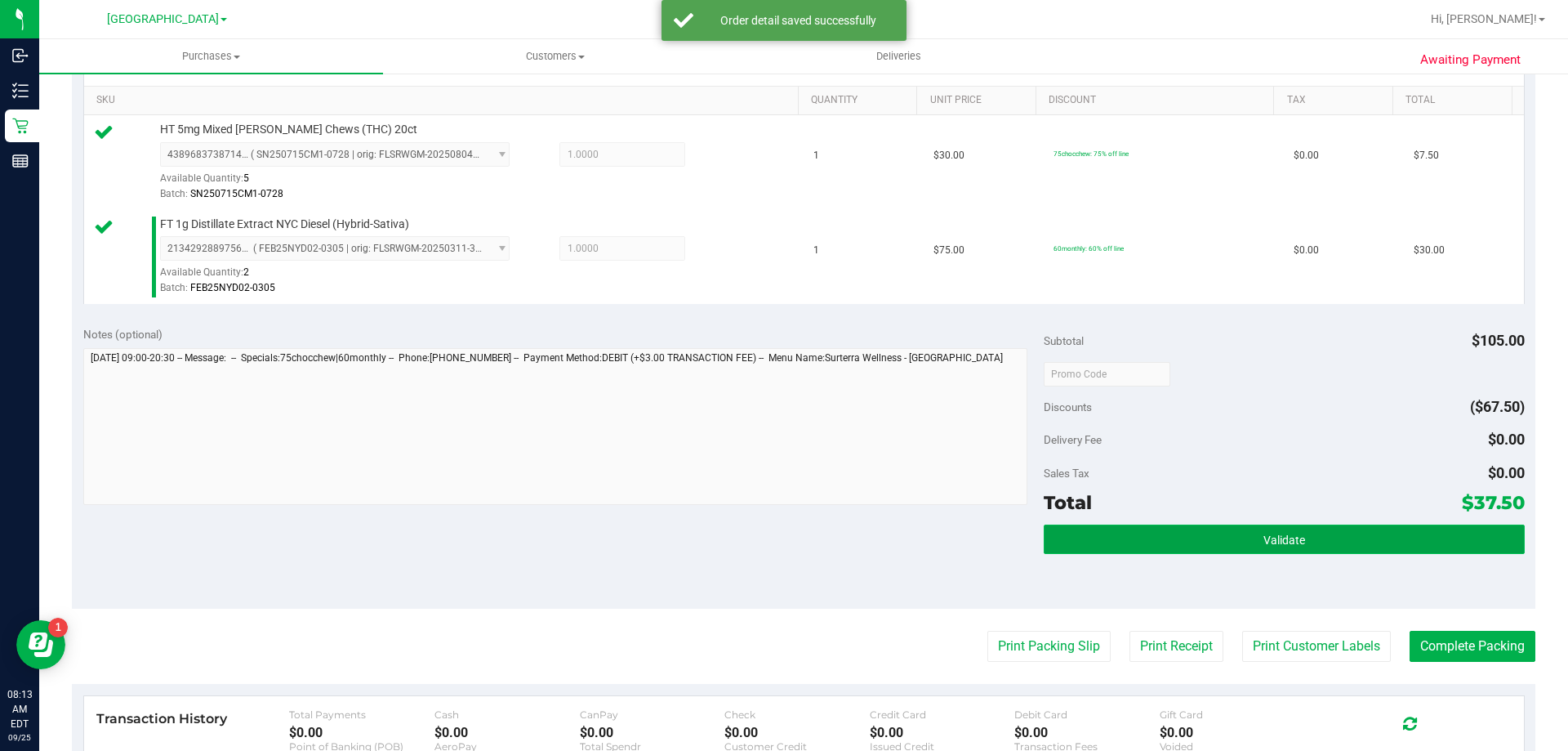
click at [1145, 548] on button "Validate" at bounding box center [1284, 539] width 480 height 30
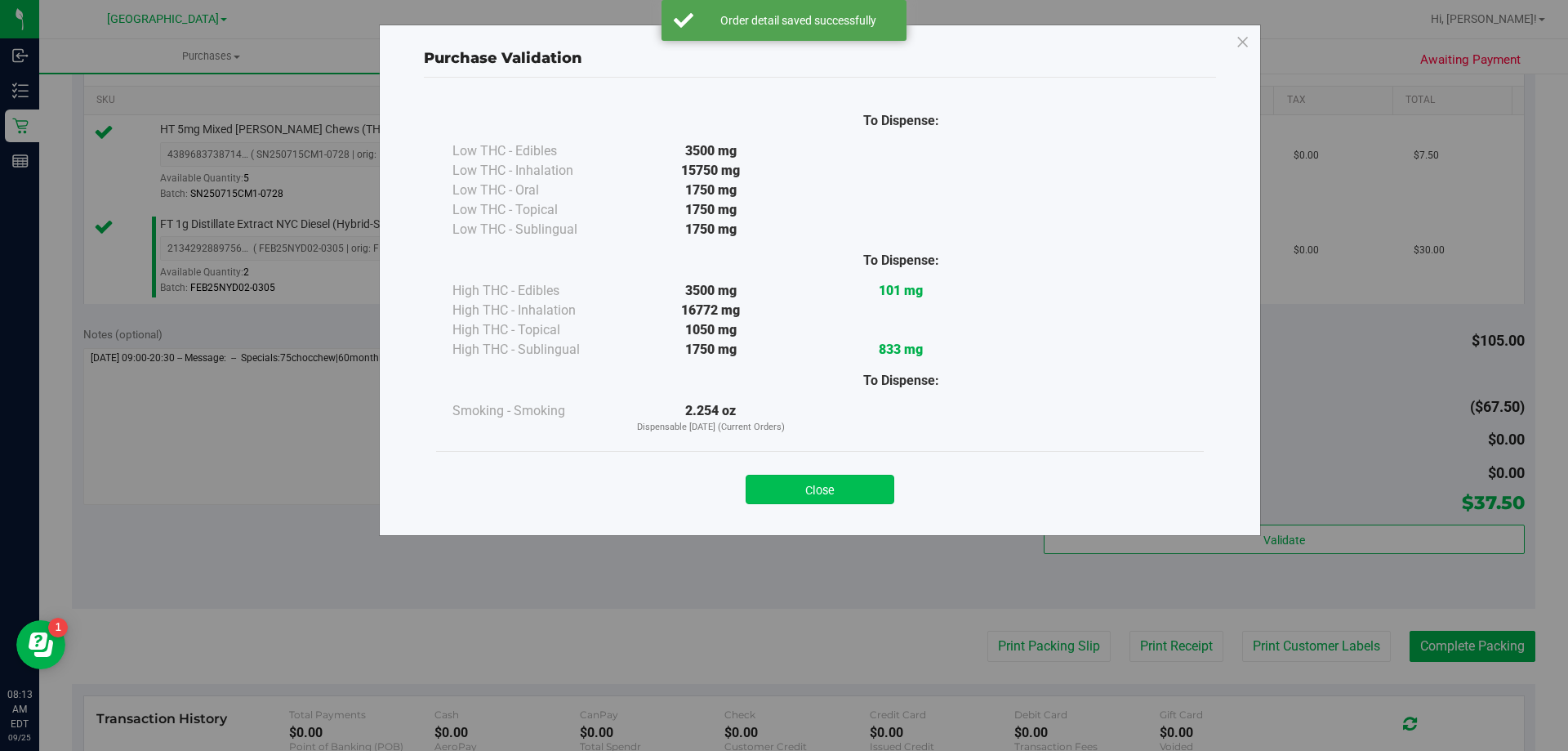
click at [789, 478] on button "Close" at bounding box center [819, 489] width 148 height 30
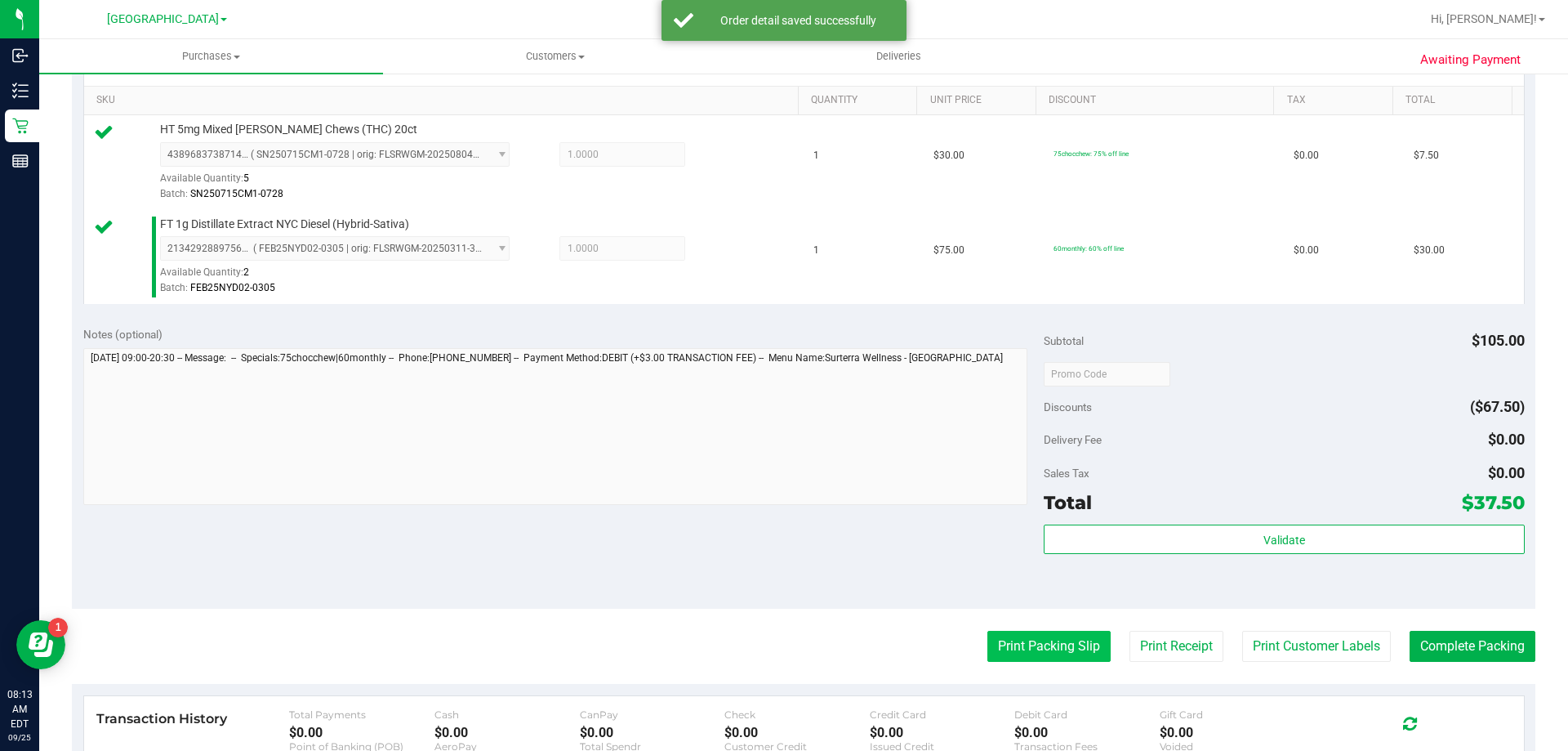
click at [1043, 652] on button "Print Packing Slip" at bounding box center [1048, 646] width 123 height 31
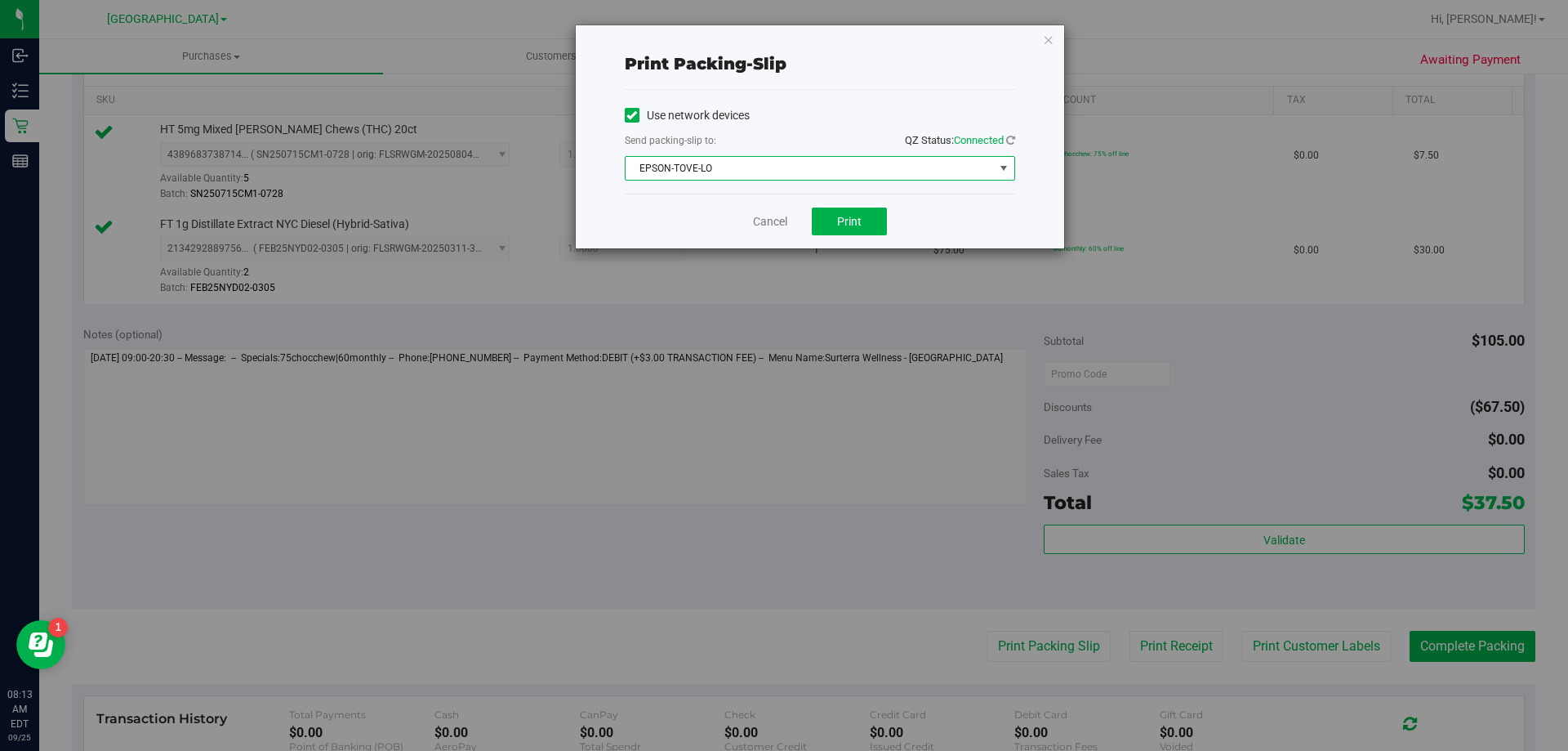
click at [851, 169] on span "EPSON-TOVE-LO" at bounding box center [810, 167] width 369 height 22
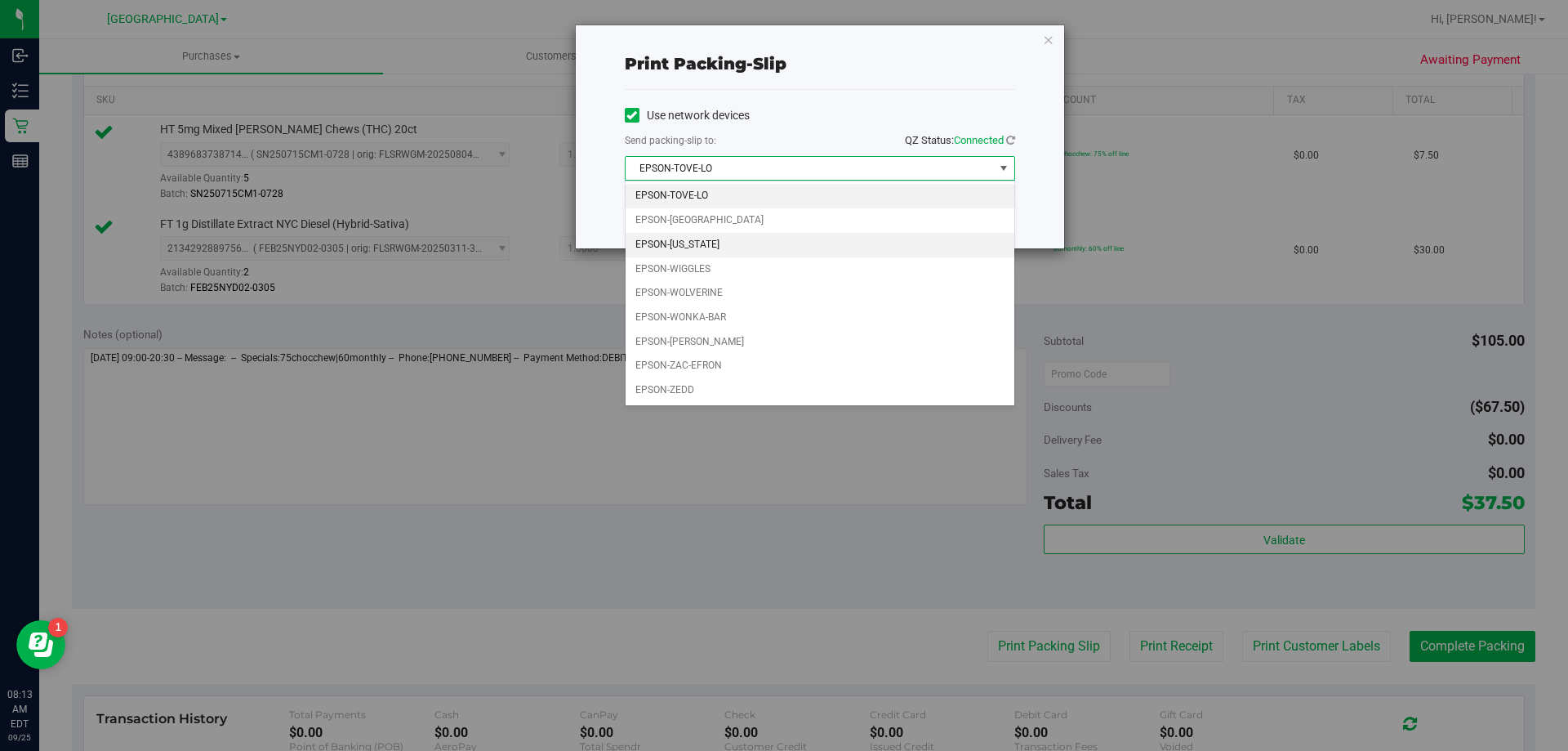
click at [810, 247] on li "EPSON-[US_STATE]" at bounding box center [820, 245] width 388 height 24
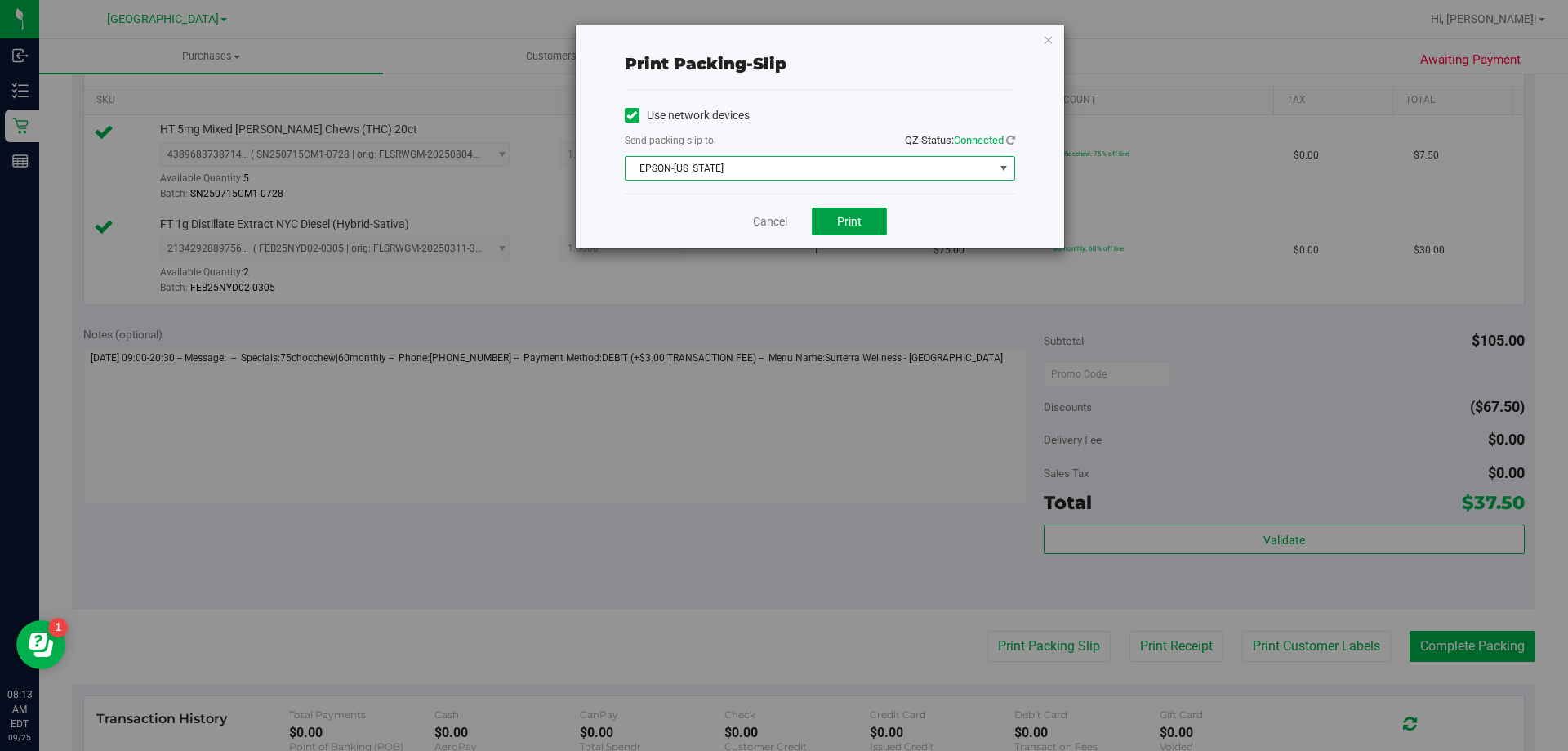
click at [850, 233] on button "Print" at bounding box center [850, 221] width 76 height 28
click at [788, 210] on div "Cancel Print" at bounding box center [820, 220] width 390 height 55
click at [785, 217] on link "Cancel" at bounding box center [770, 221] width 34 height 17
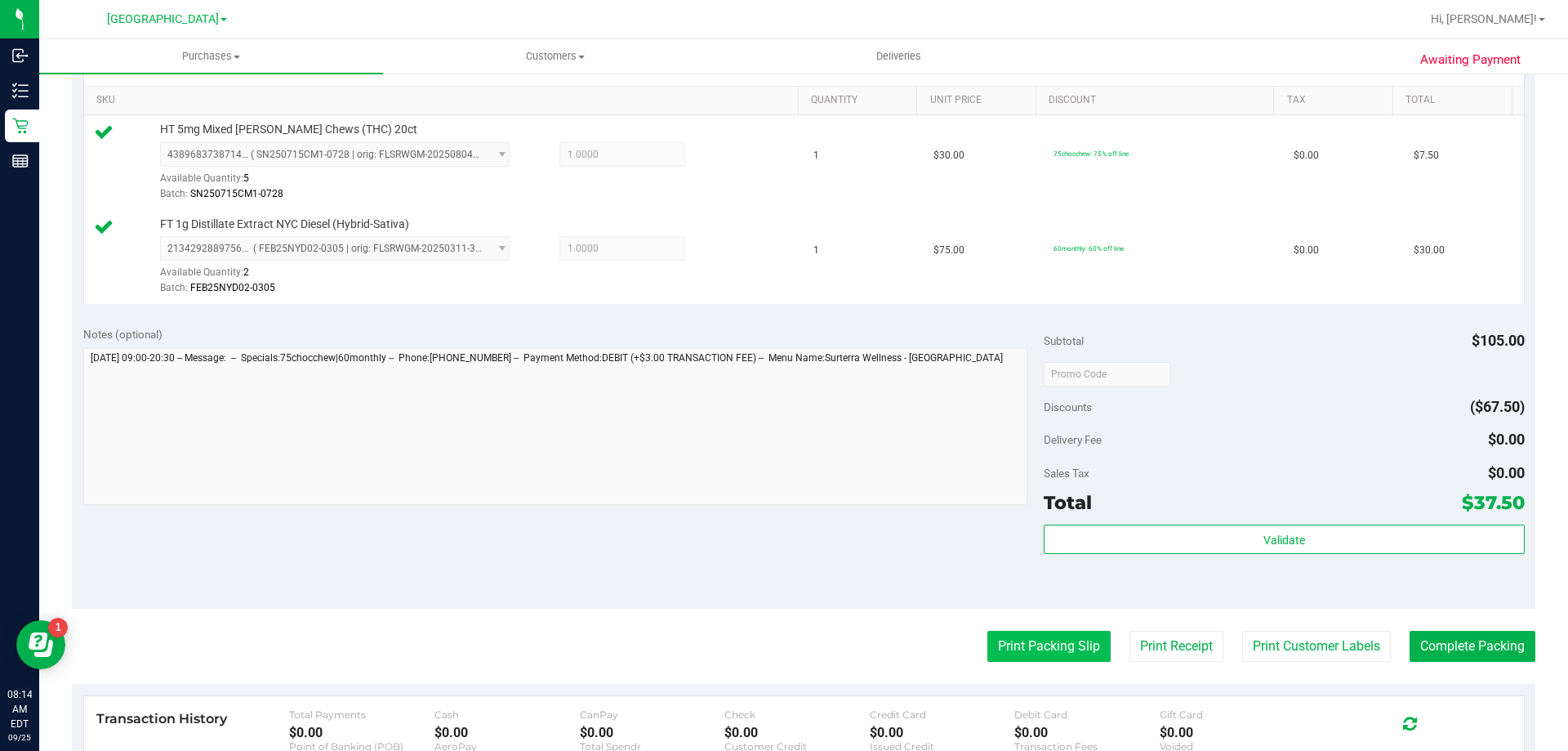
click at [1063, 639] on button "Print Packing Slip" at bounding box center [1048, 646] width 123 height 31
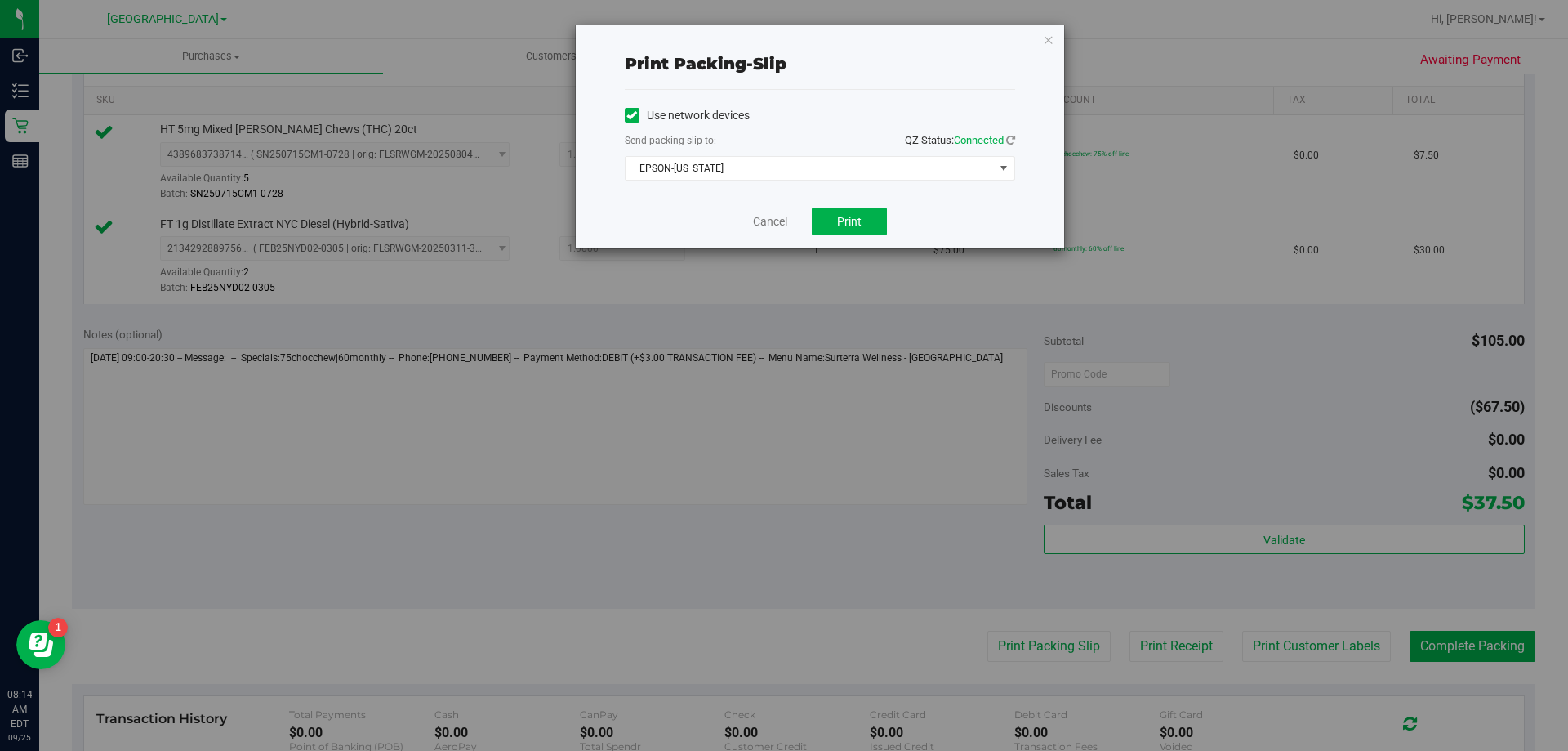
click at [747, 213] on div "Cancel Print" at bounding box center [820, 220] width 390 height 55
click at [780, 228] on link "Cancel" at bounding box center [770, 221] width 34 height 17
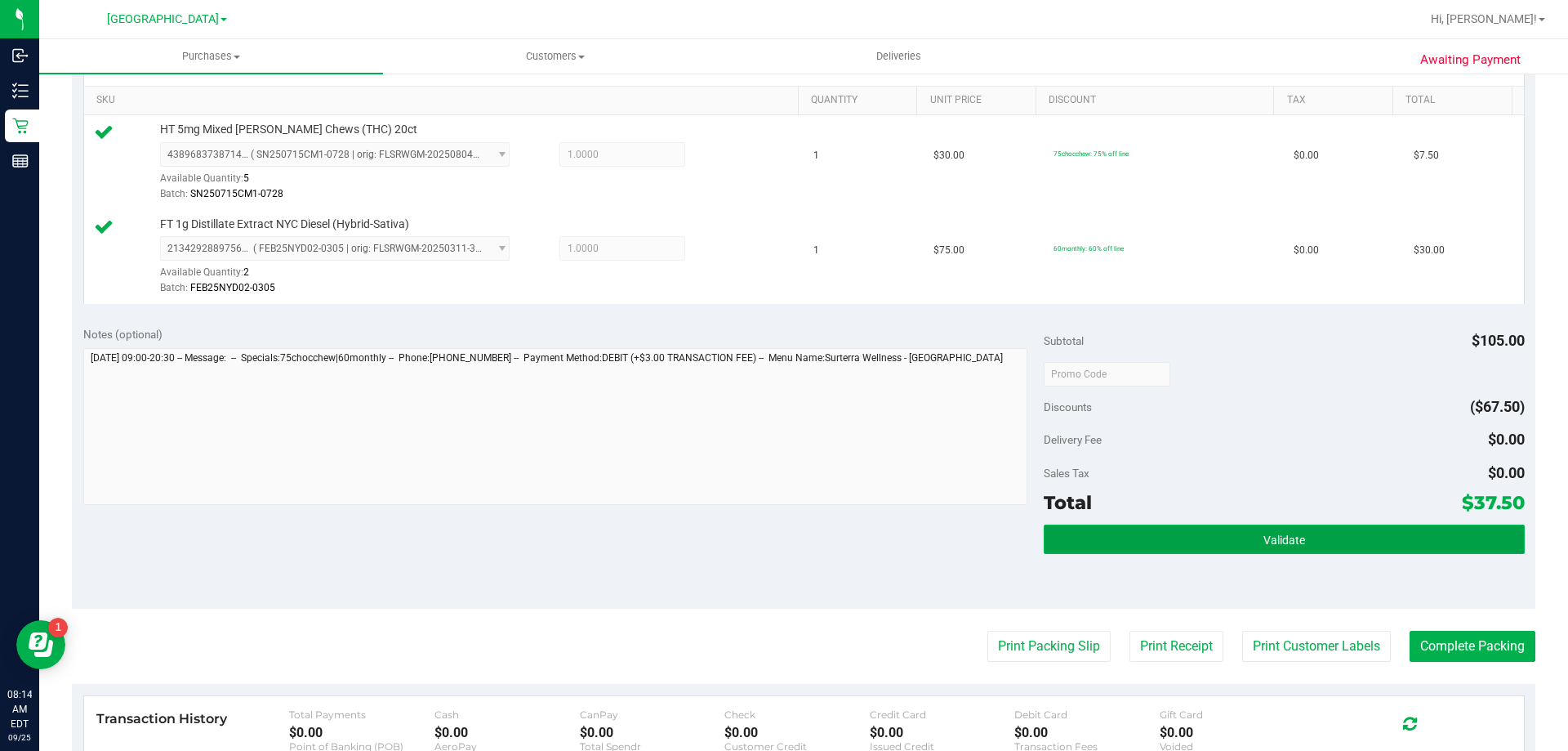
click at [1287, 534] on span "Validate" at bounding box center [1284, 540] width 41 height 13
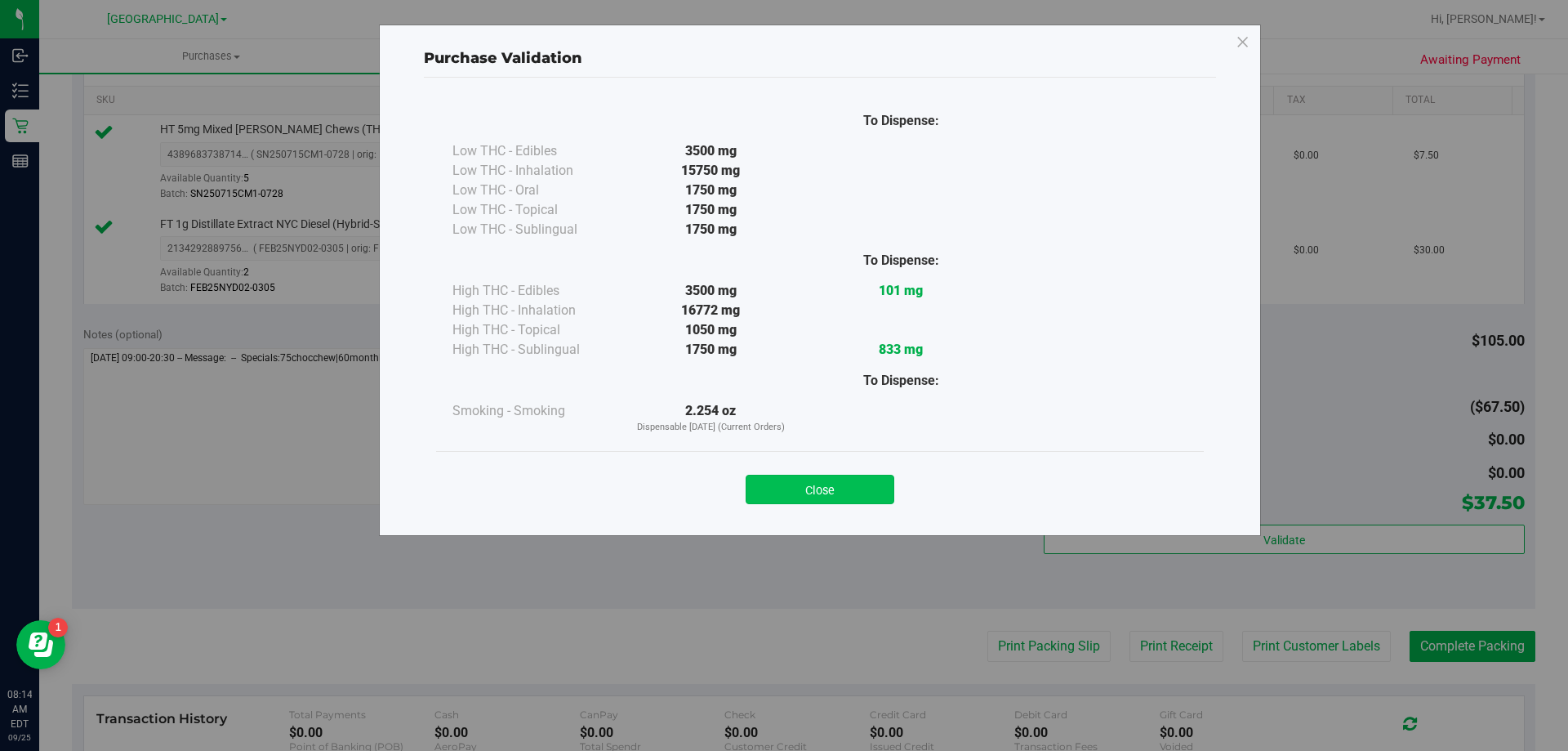
click at [851, 486] on button "Close" at bounding box center [819, 489] width 148 height 30
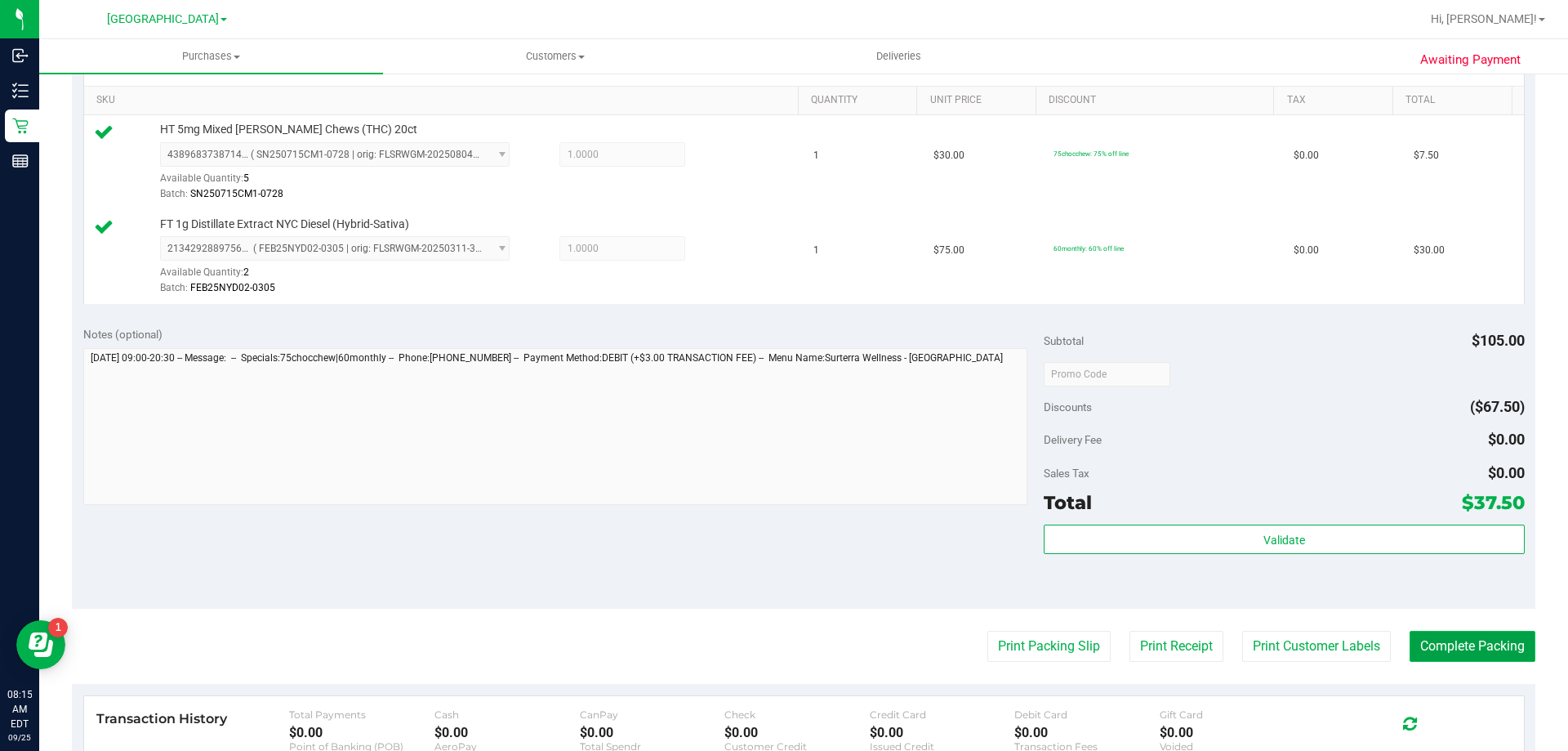
click at [1428, 646] on button "Complete Packing" at bounding box center [1473, 646] width 126 height 31
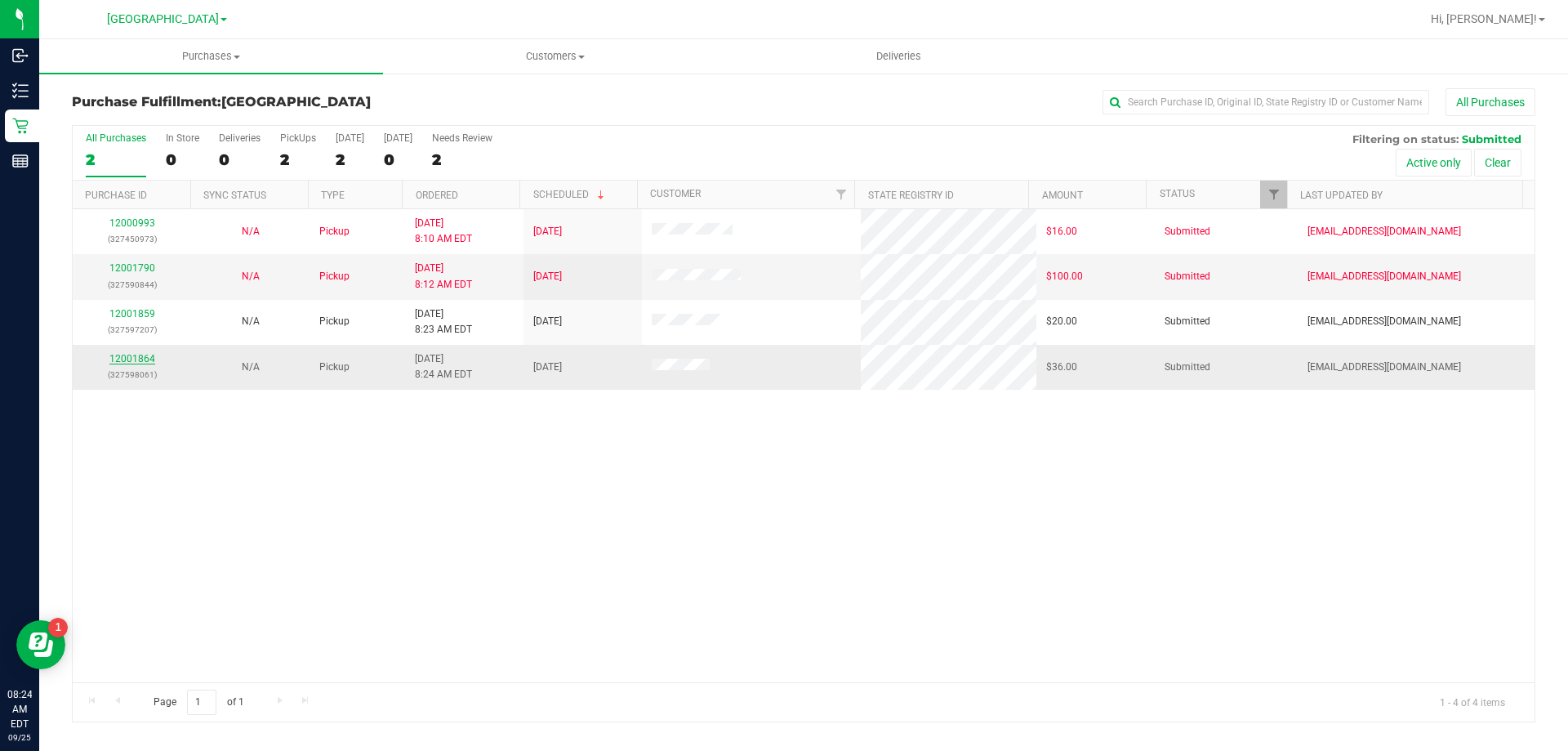
click at [129, 361] on link "12001864" at bounding box center [132, 358] width 46 height 12
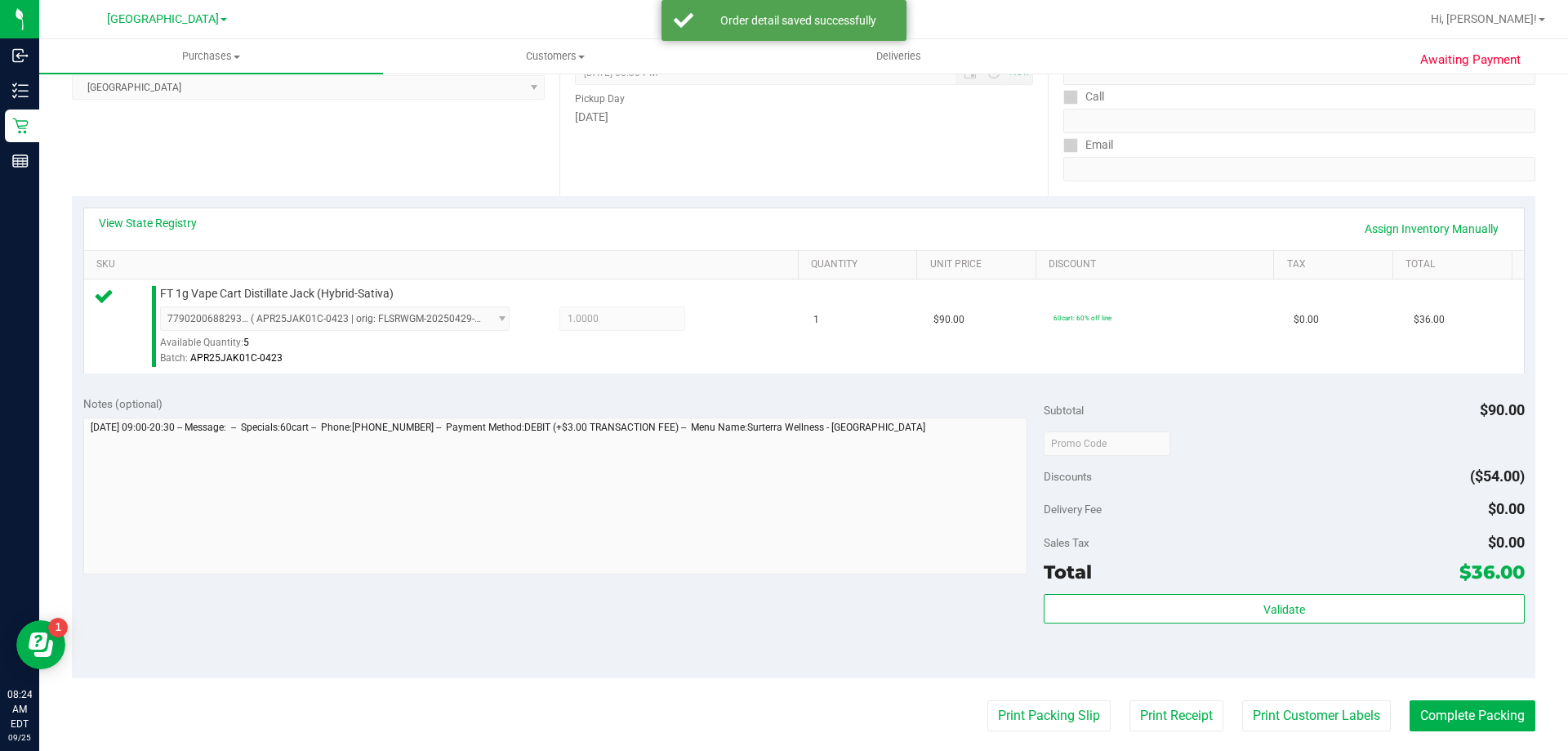
scroll to position [246, 0]
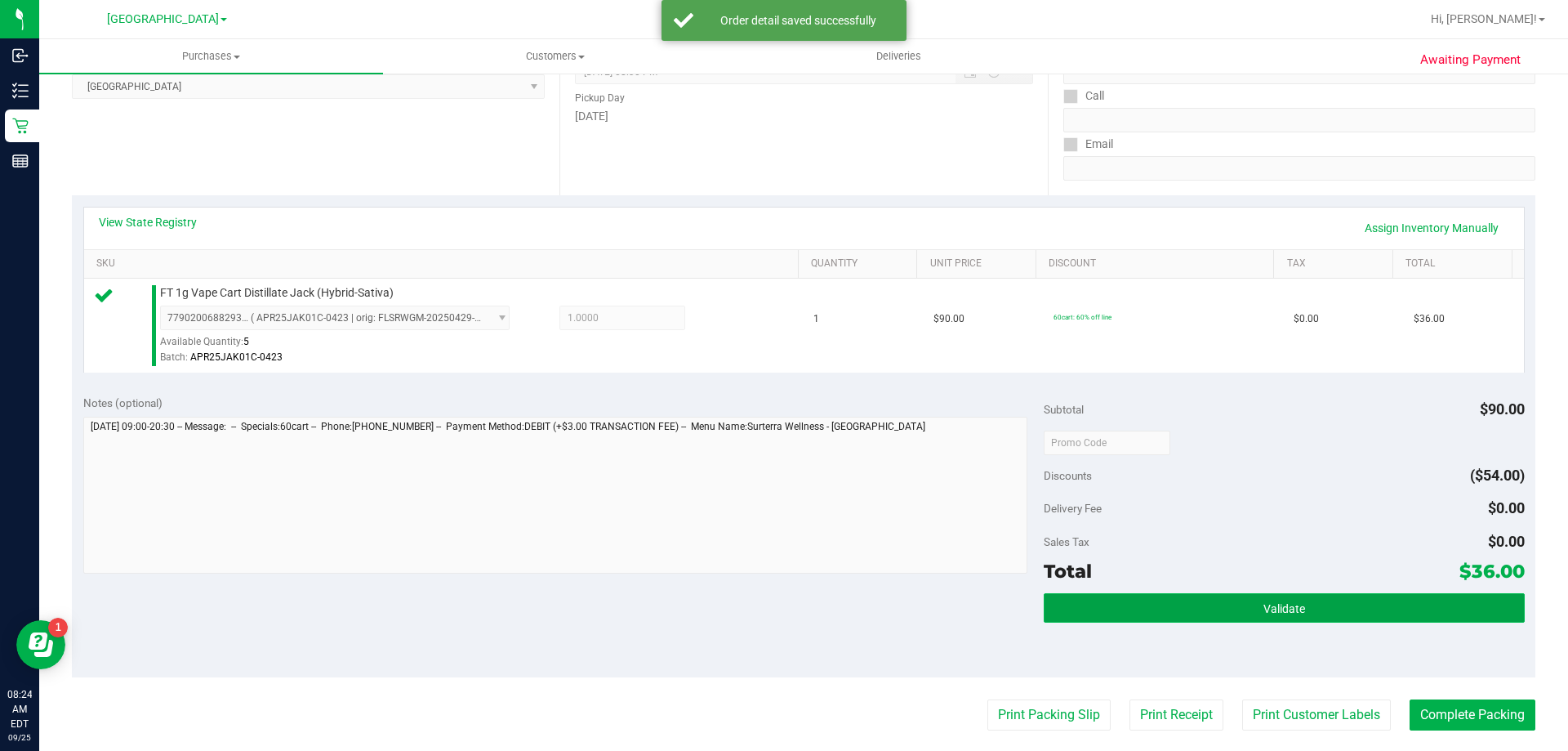
click at [1107, 601] on button "Validate" at bounding box center [1284, 607] width 480 height 30
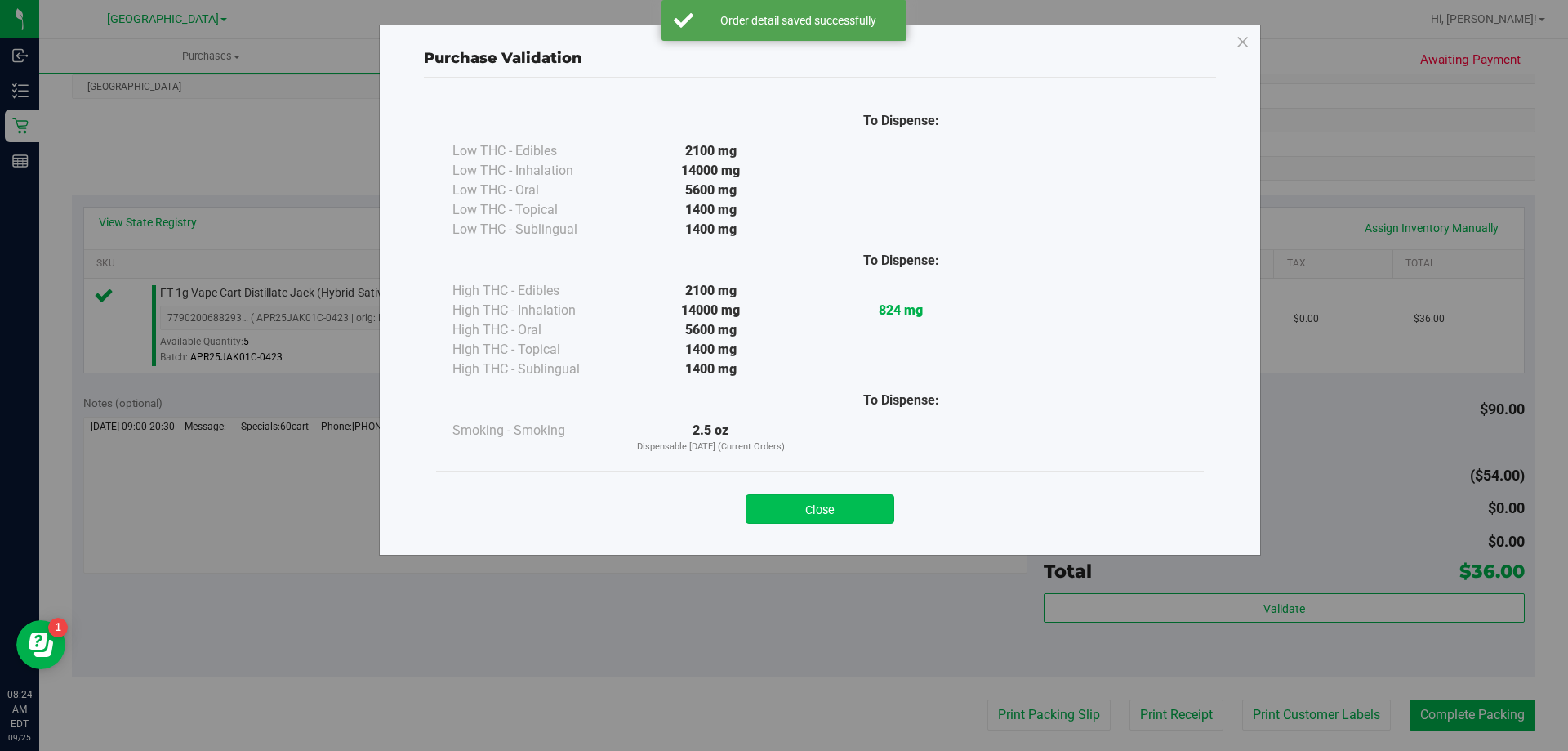
click at [852, 503] on button "Close" at bounding box center [819, 509] width 148 height 30
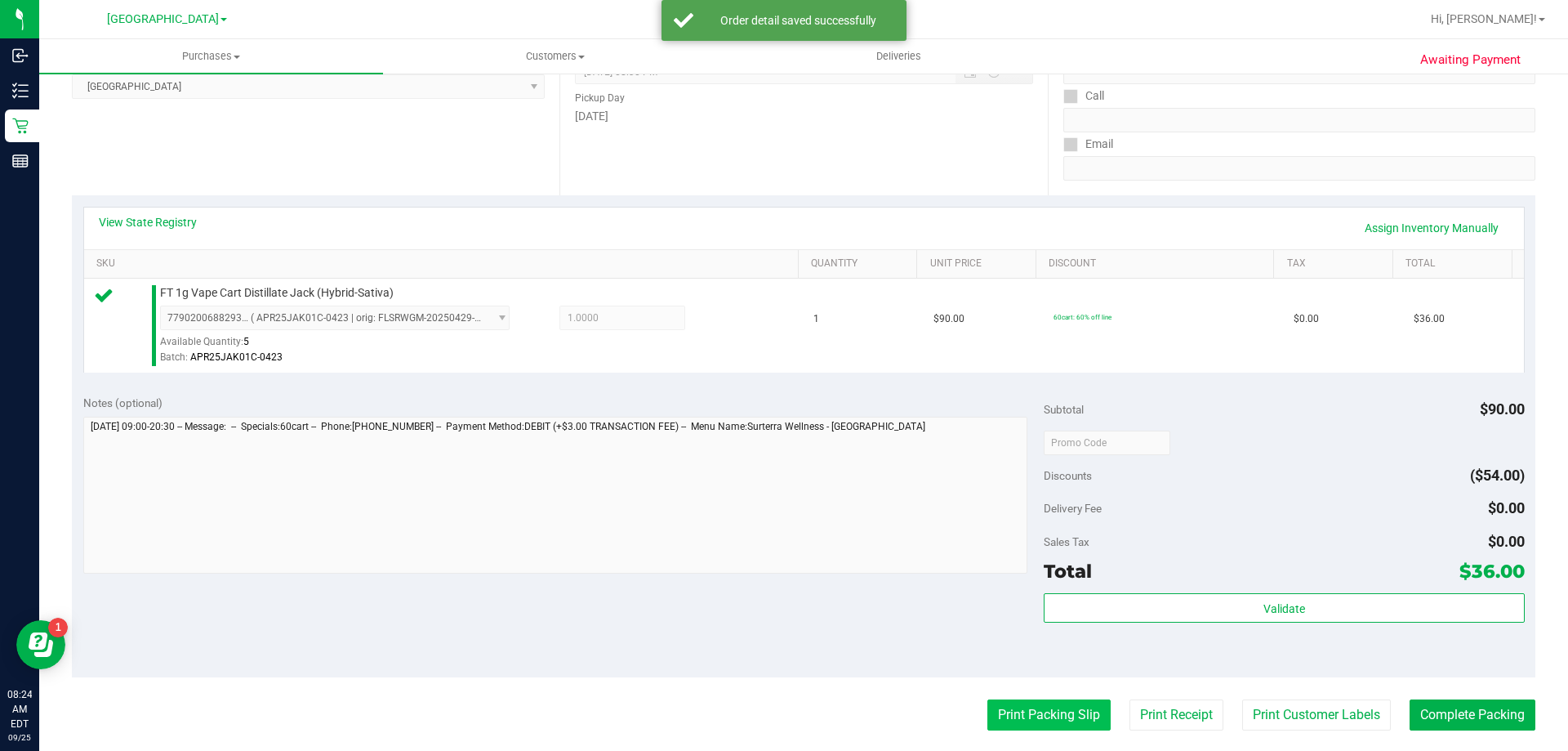
click at [1011, 722] on button "Print Packing Slip" at bounding box center [1048, 715] width 123 height 31
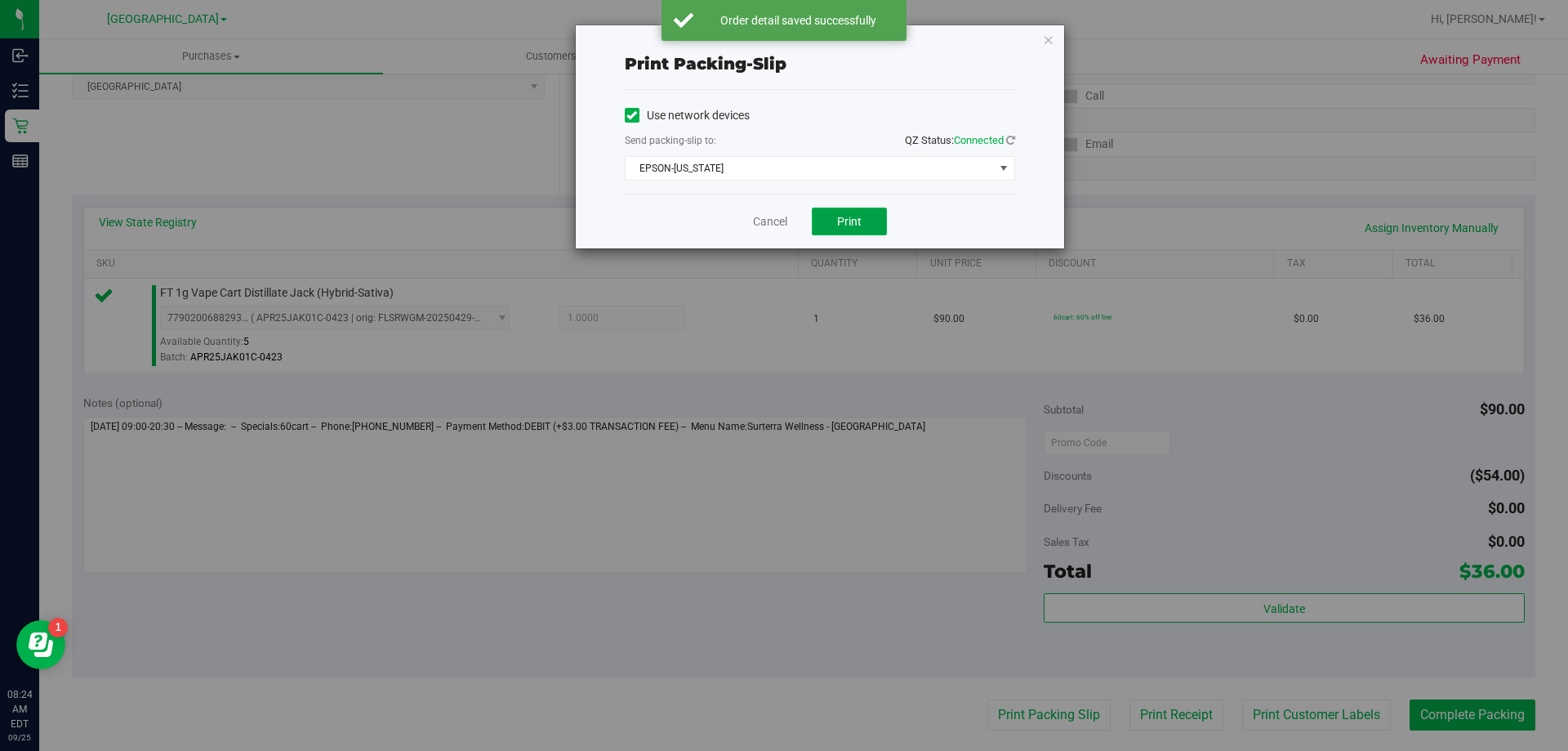
click at [832, 226] on button "Print" at bounding box center [850, 221] width 76 height 28
click at [777, 223] on link "Cancel" at bounding box center [770, 221] width 34 height 17
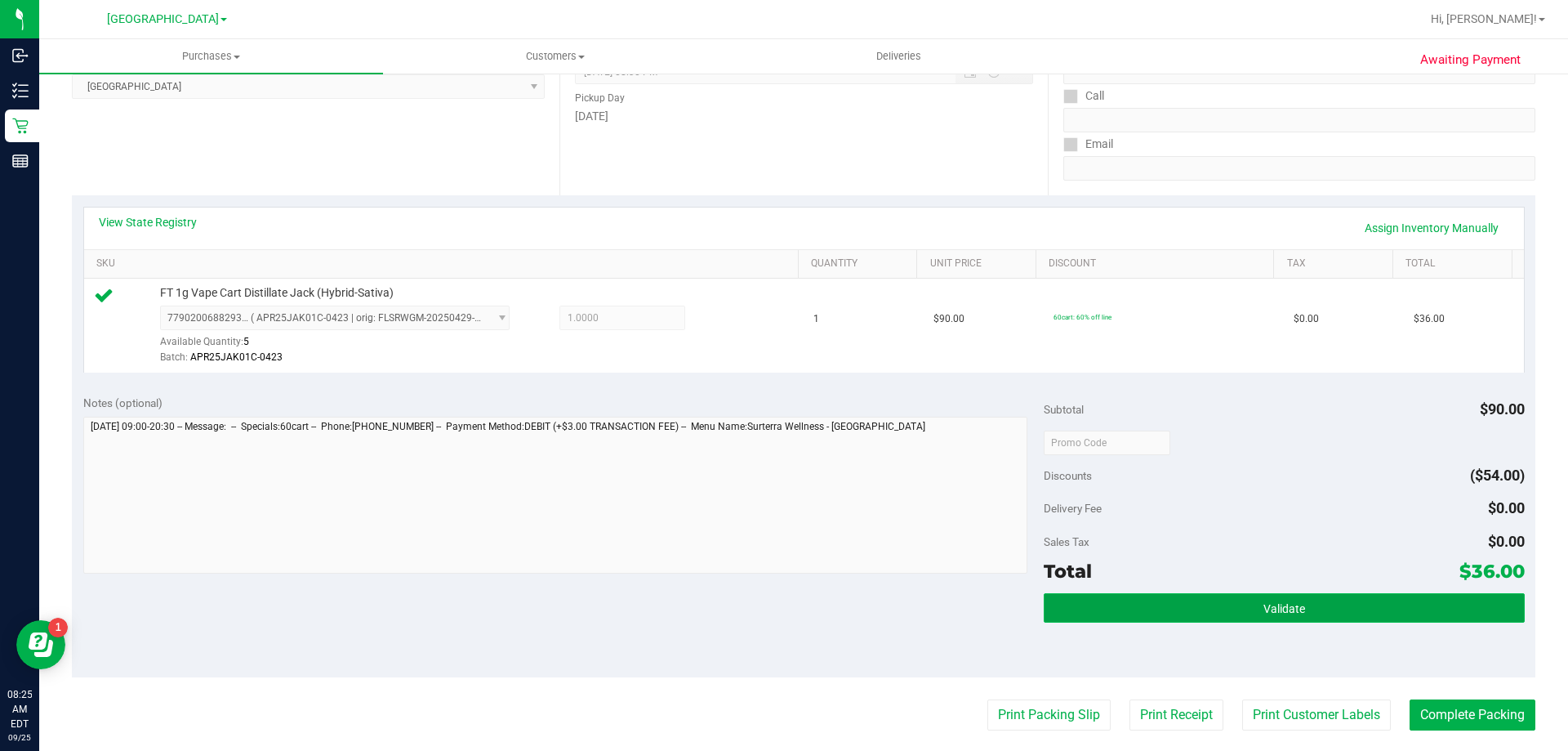
click at [1360, 611] on button "Validate" at bounding box center [1284, 607] width 480 height 30
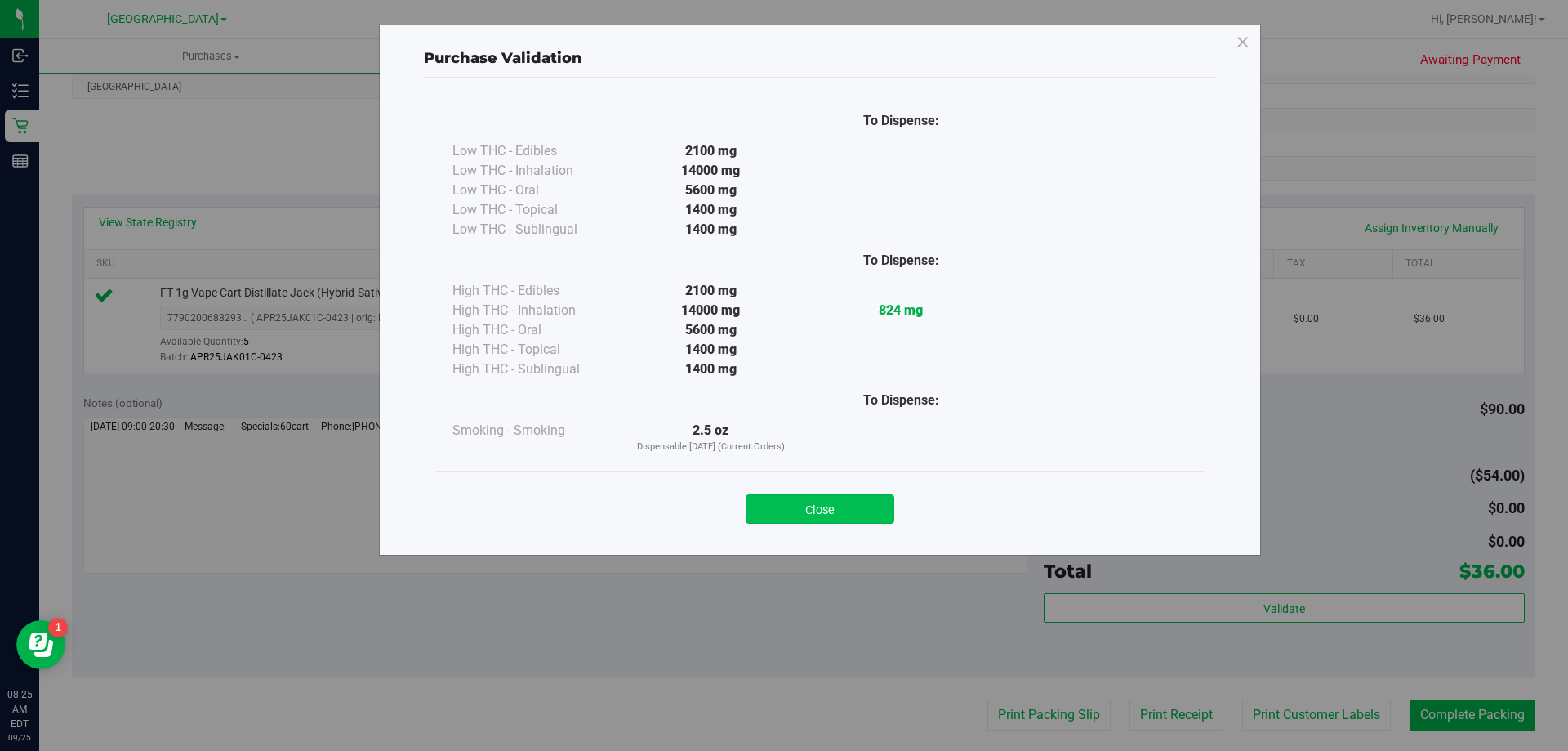
click at [824, 504] on button "Close" at bounding box center [819, 509] width 148 height 30
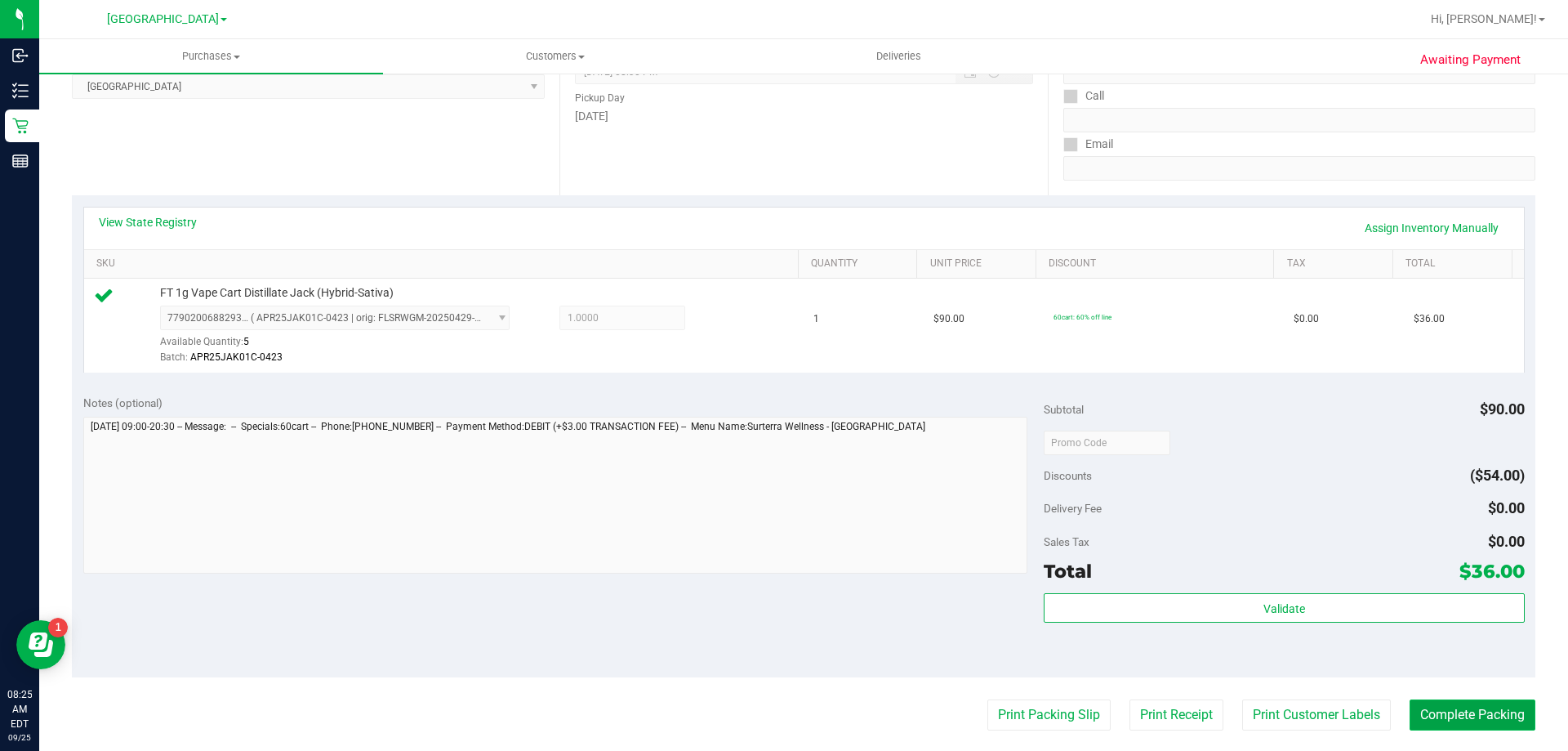
click at [1471, 714] on button "Complete Packing" at bounding box center [1473, 715] width 126 height 31
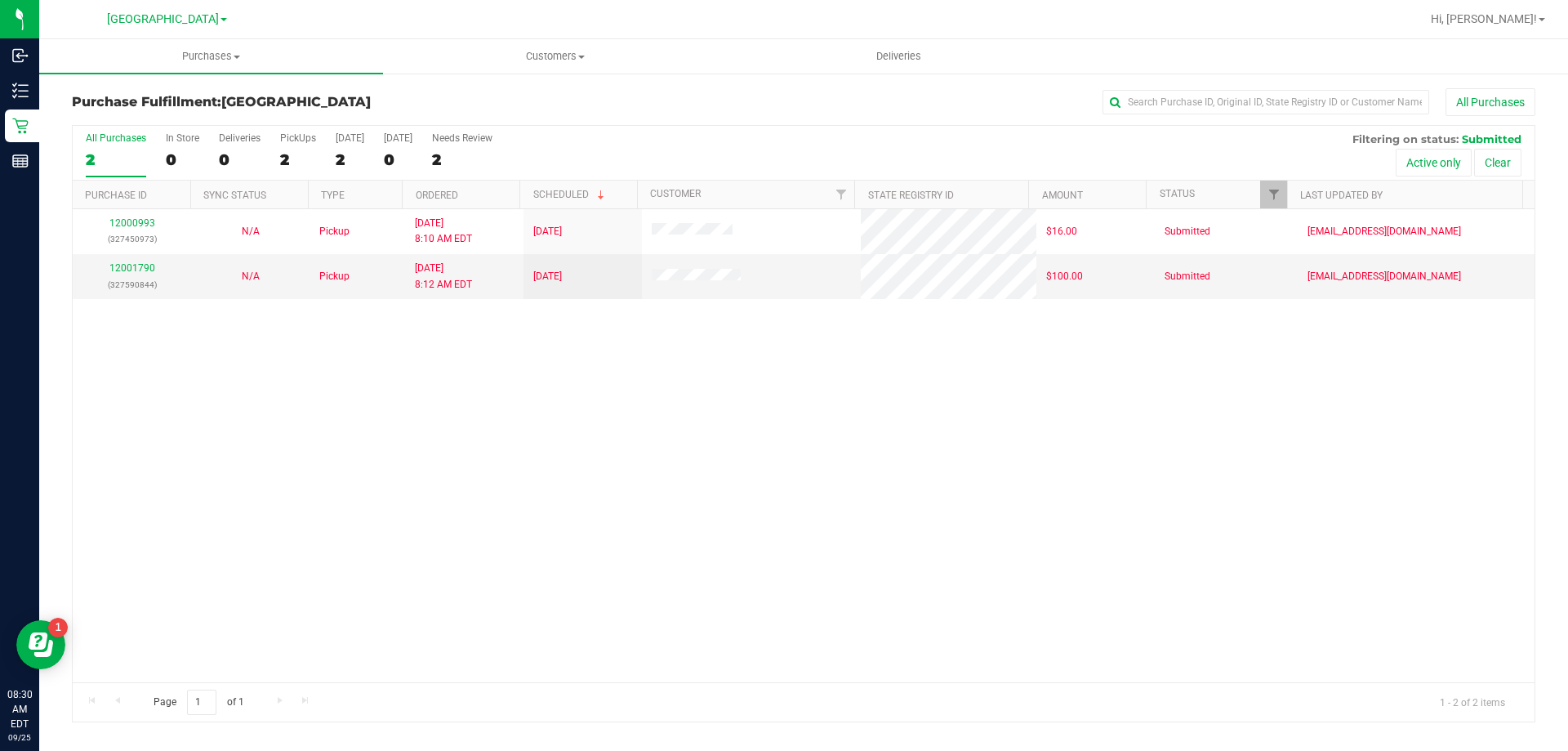
click at [239, 14] on div "[GEOGRAPHIC_DATA]" at bounding box center [166, 19] width 238 height 25
click at [682, 147] on div "All Purchases 2 In Store 0 Deliveries 0 PickUps 2 [DATE] 2 [DATE] 0 Needs Revie…" at bounding box center [804, 153] width 1462 height 55
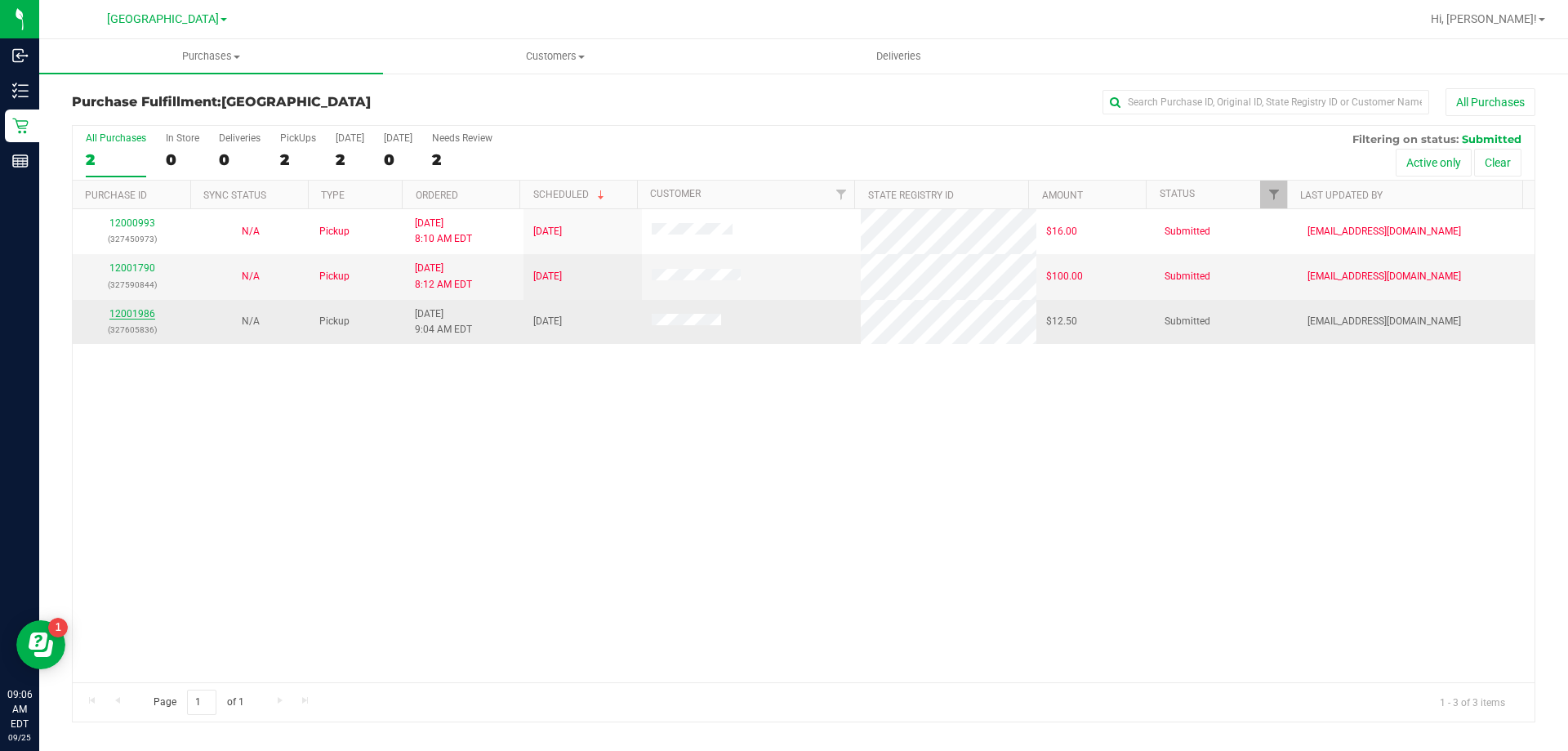
click at [144, 312] on link "12001986" at bounding box center [132, 313] width 46 height 12
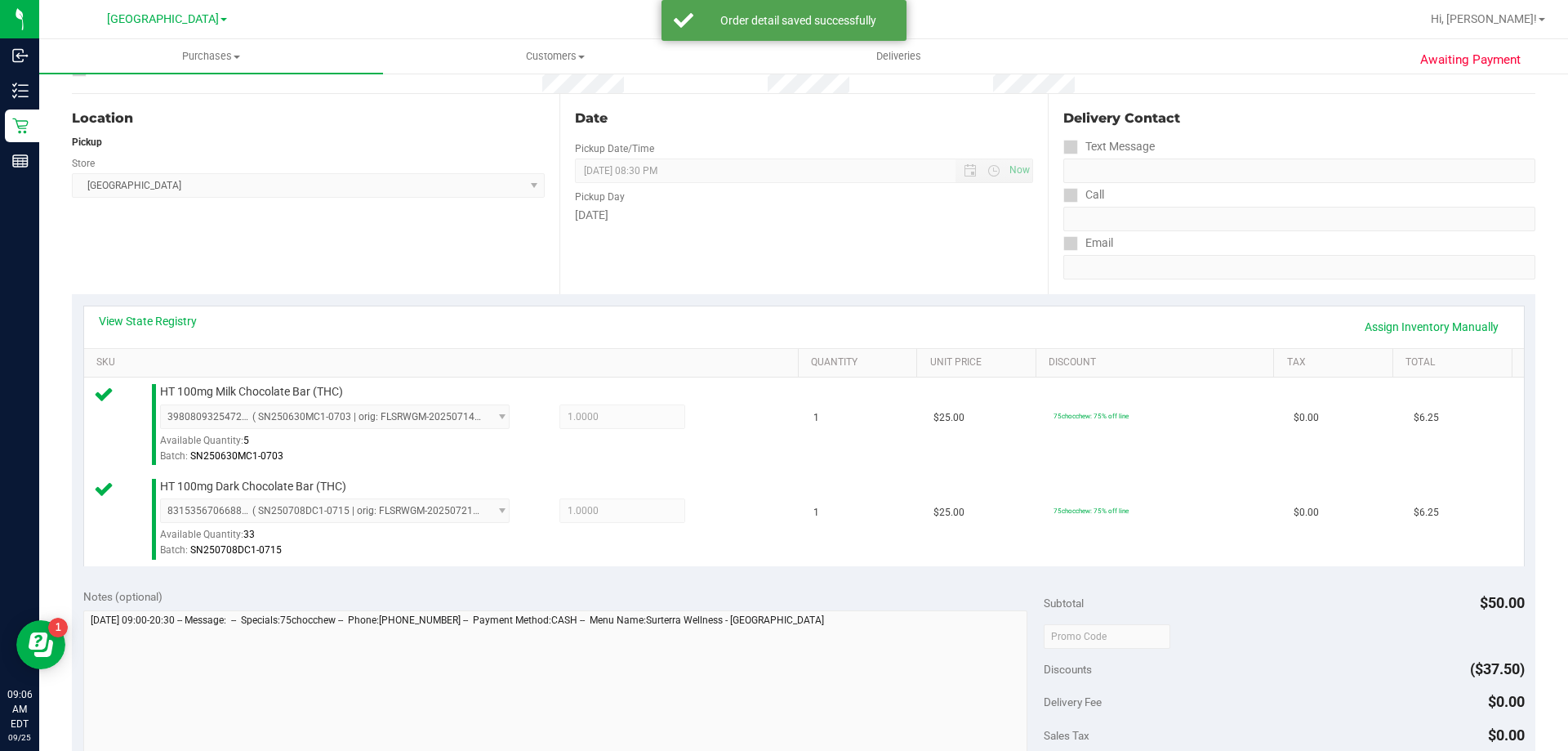
scroll to position [246, 0]
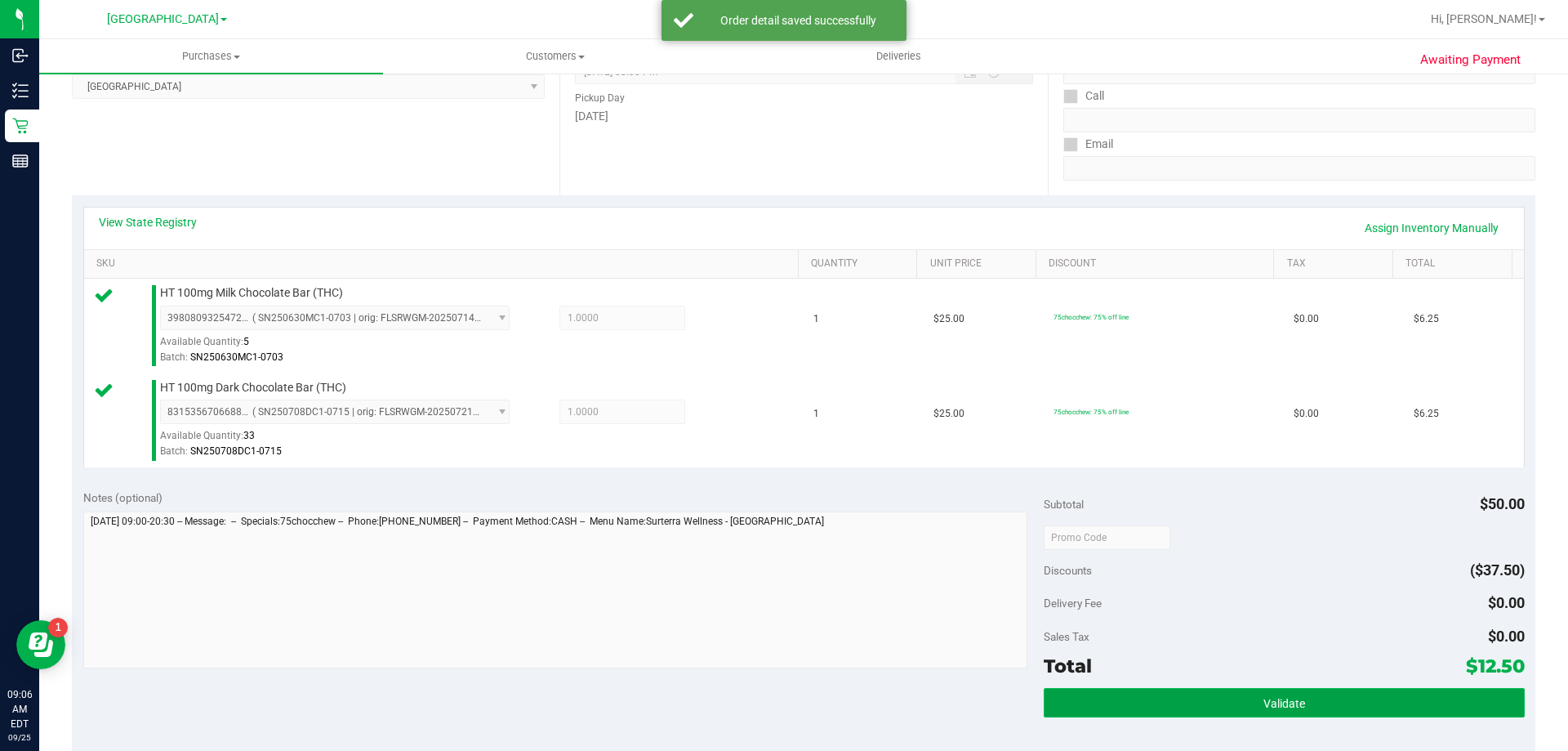
click at [1146, 700] on button "Validate" at bounding box center [1284, 702] width 480 height 30
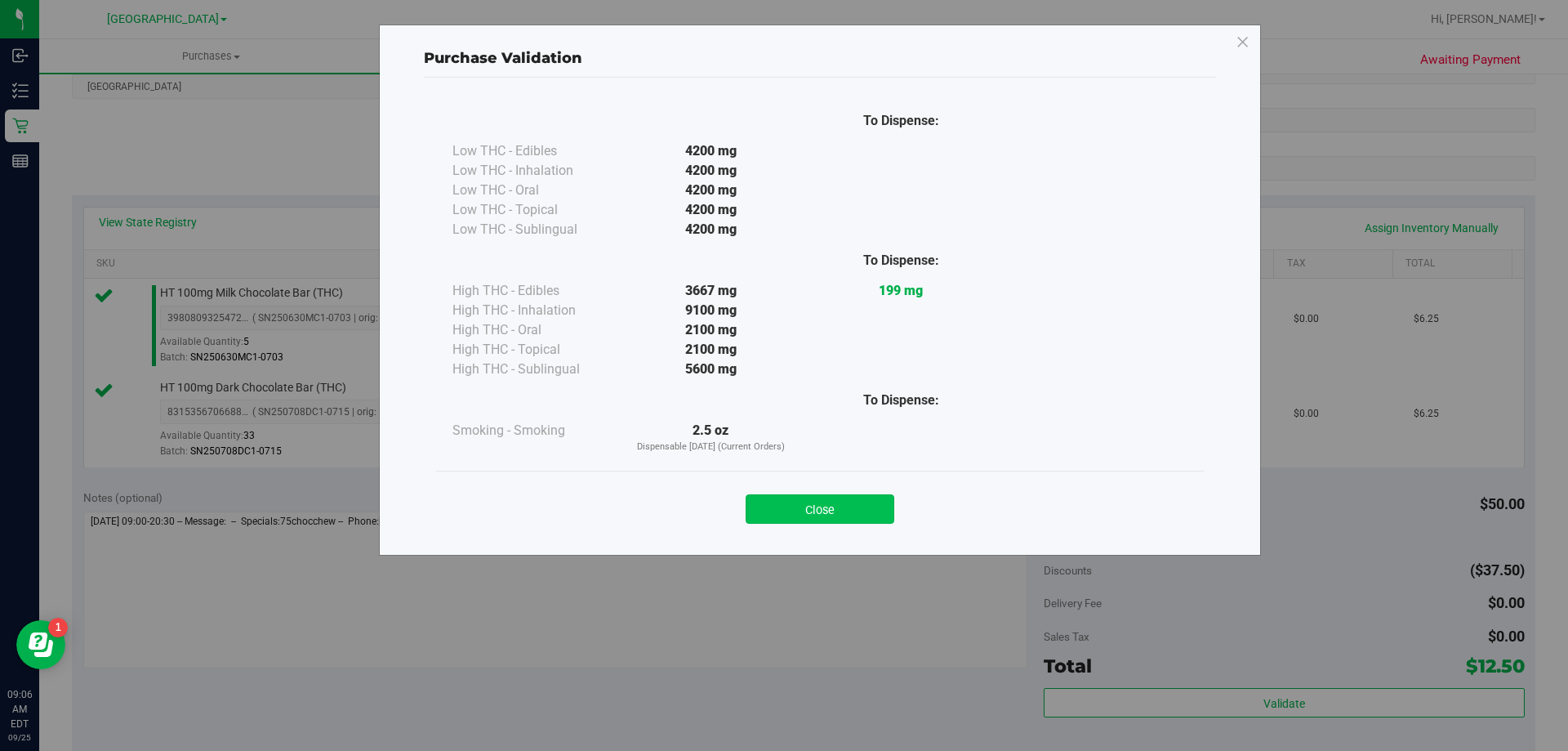
click at [769, 507] on button "Close" at bounding box center [819, 509] width 148 height 30
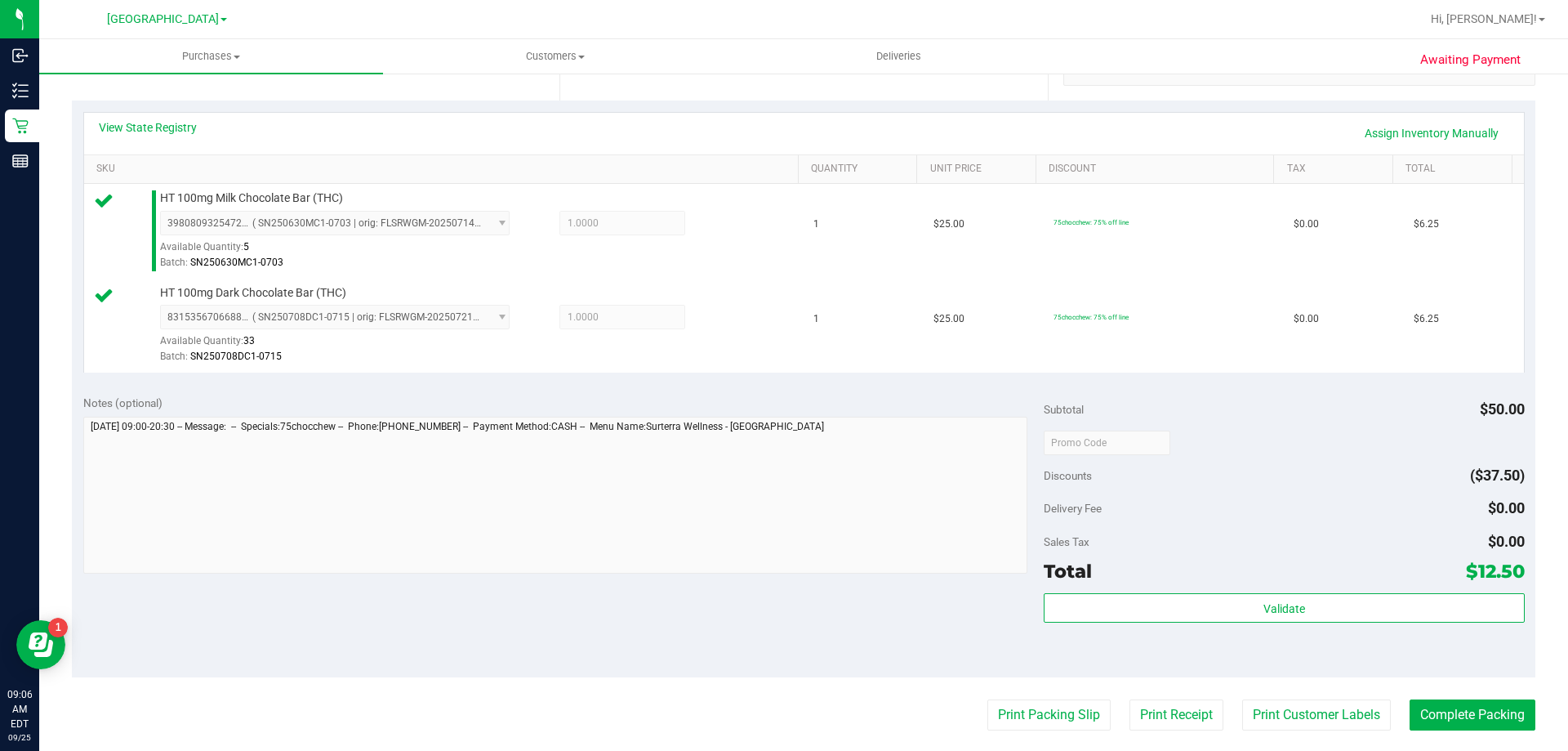
scroll to position [654, 0]
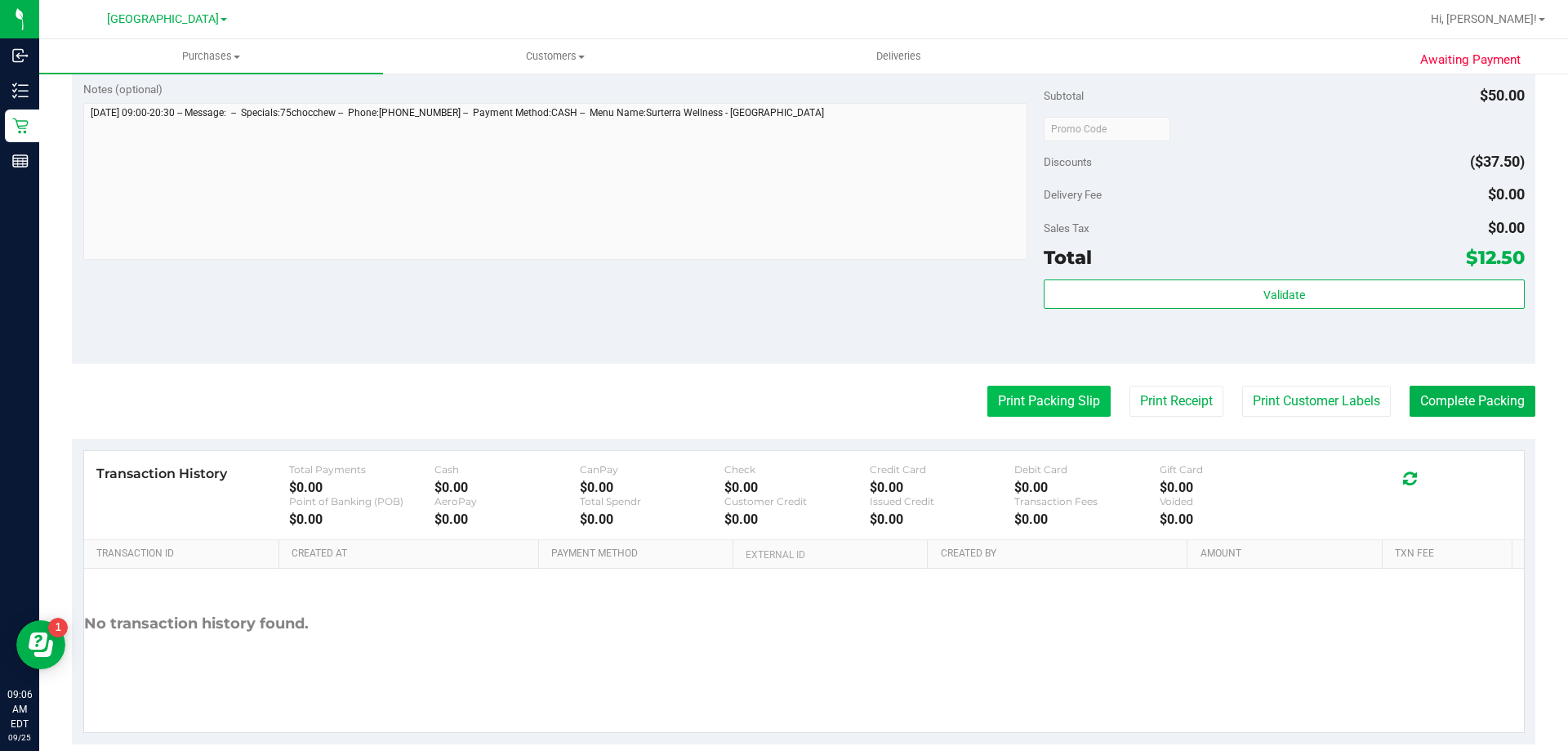
click at [1061, 415] on button "Print Packing Slip" at bounding box center [1048, 401] width 123 height 31
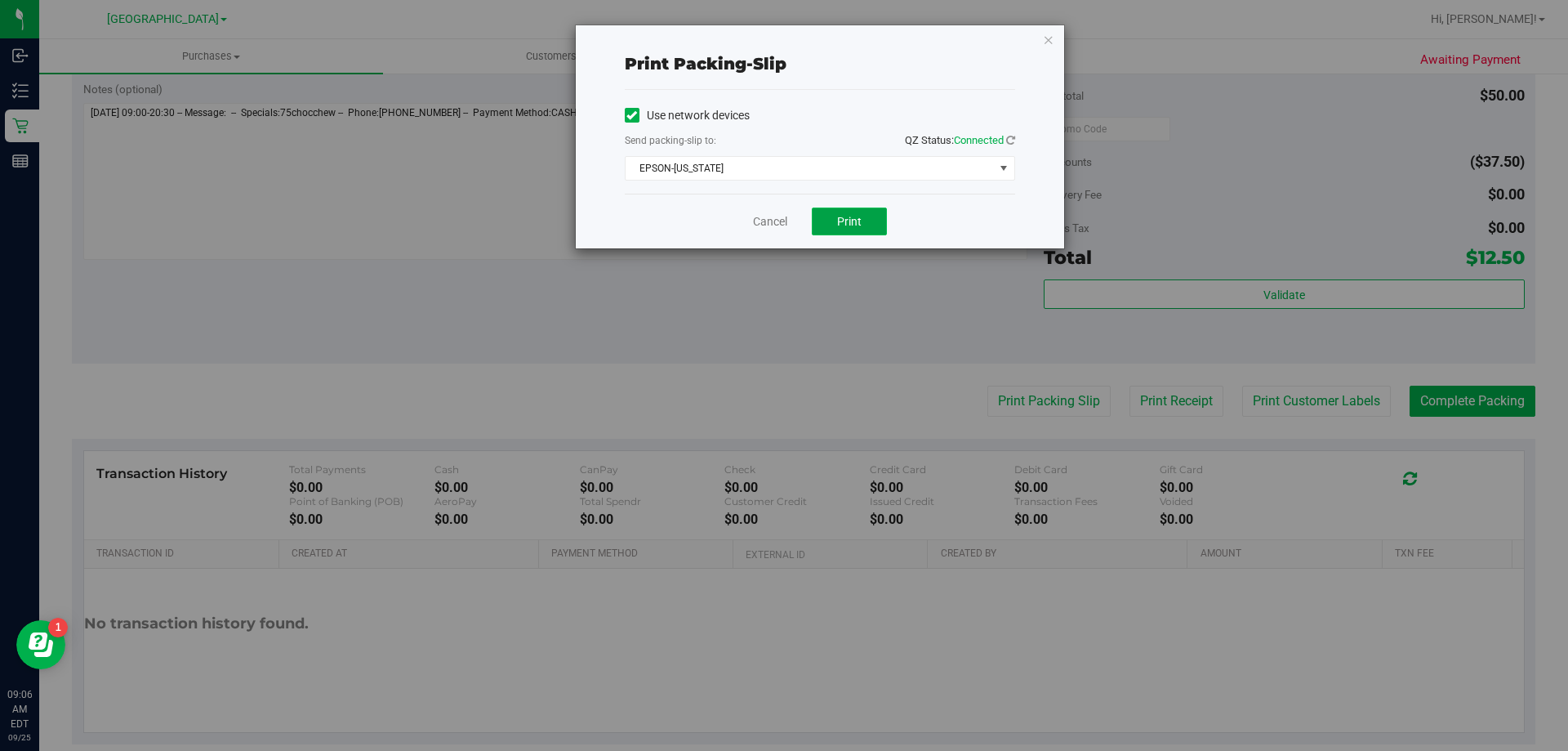
click at [870, 210] on button "Print" at bounding box center [850, 221] width 76 height 28
click at [762, 214] on link "Cancel" at bounding box center [770, 221] width 34 height 17
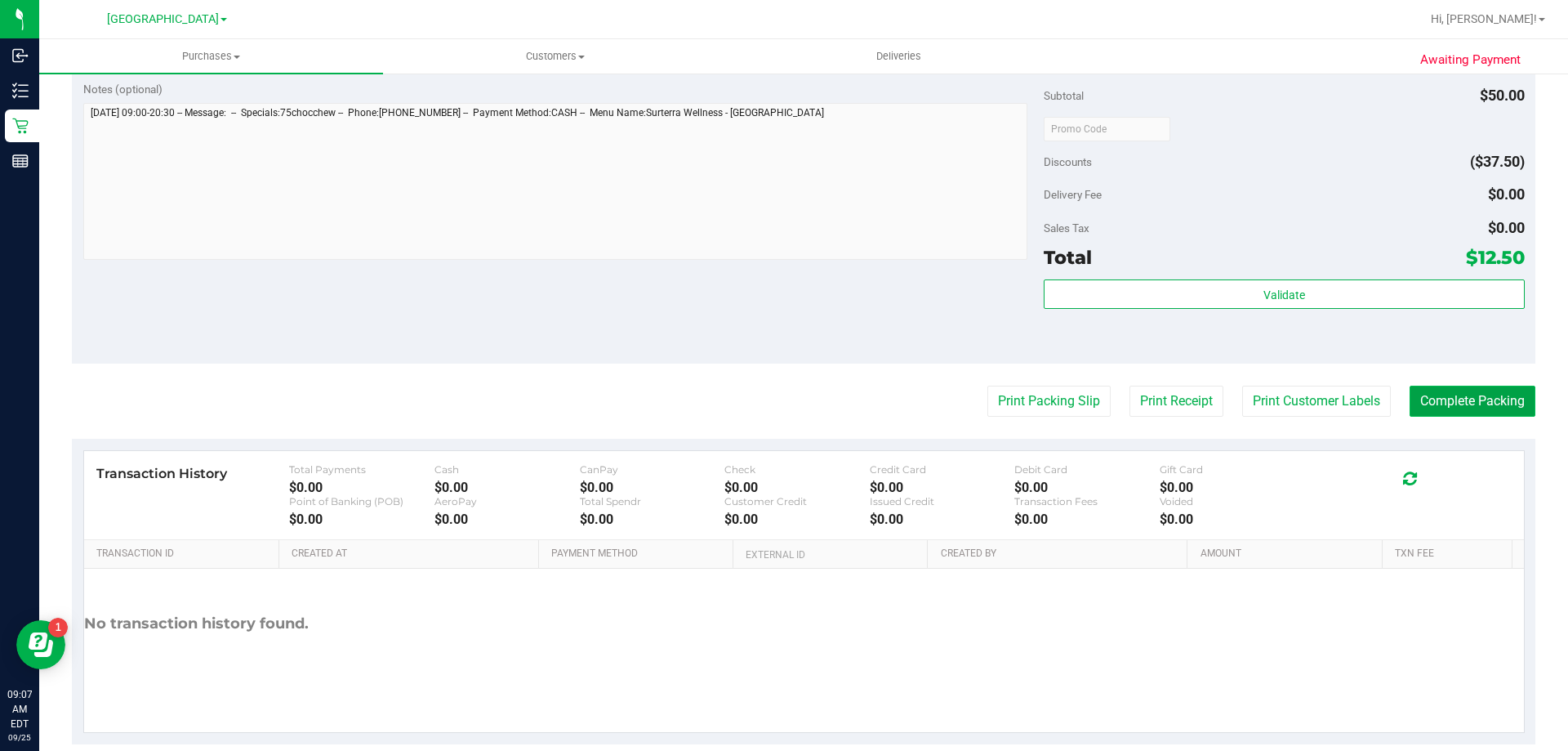
click at [1431, 399] on button "Complete Packing" at bounding box center [1473, 401] width 126 height 31
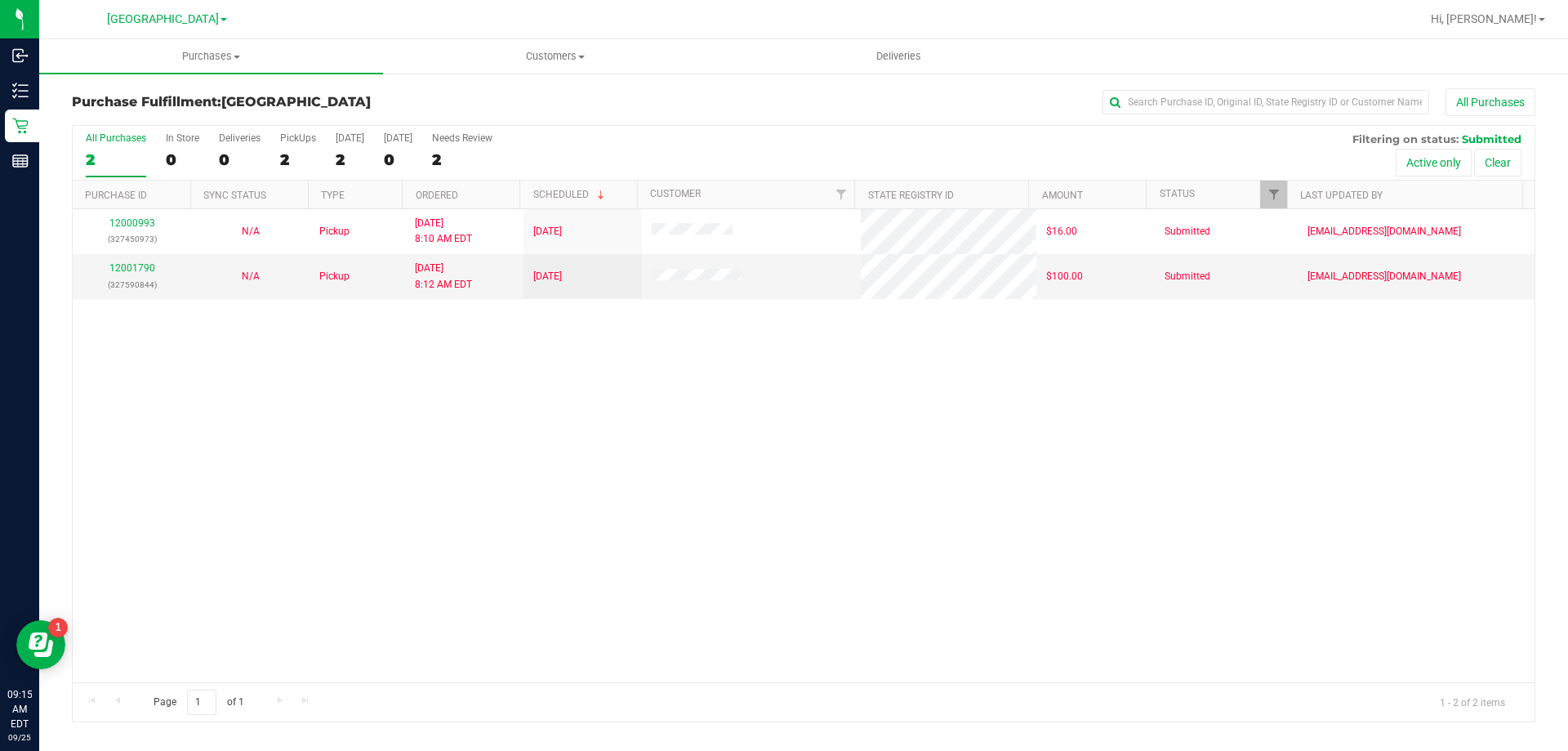
click at [292, 10] on div at bounding box center [856, 19] width 1127 height 31
